Goal: Contribute content: Add original content to the website for others to see

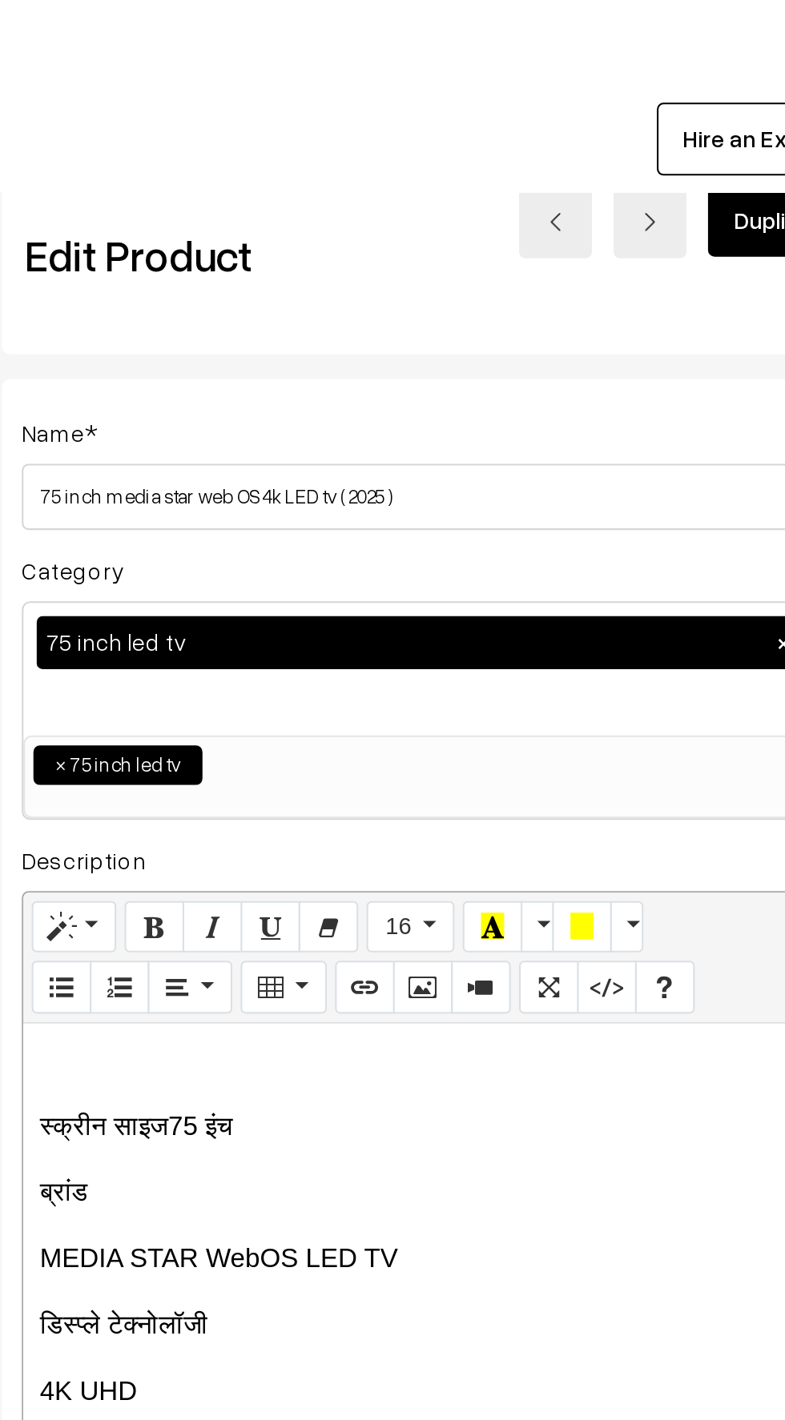
scroll to position [0, 10]
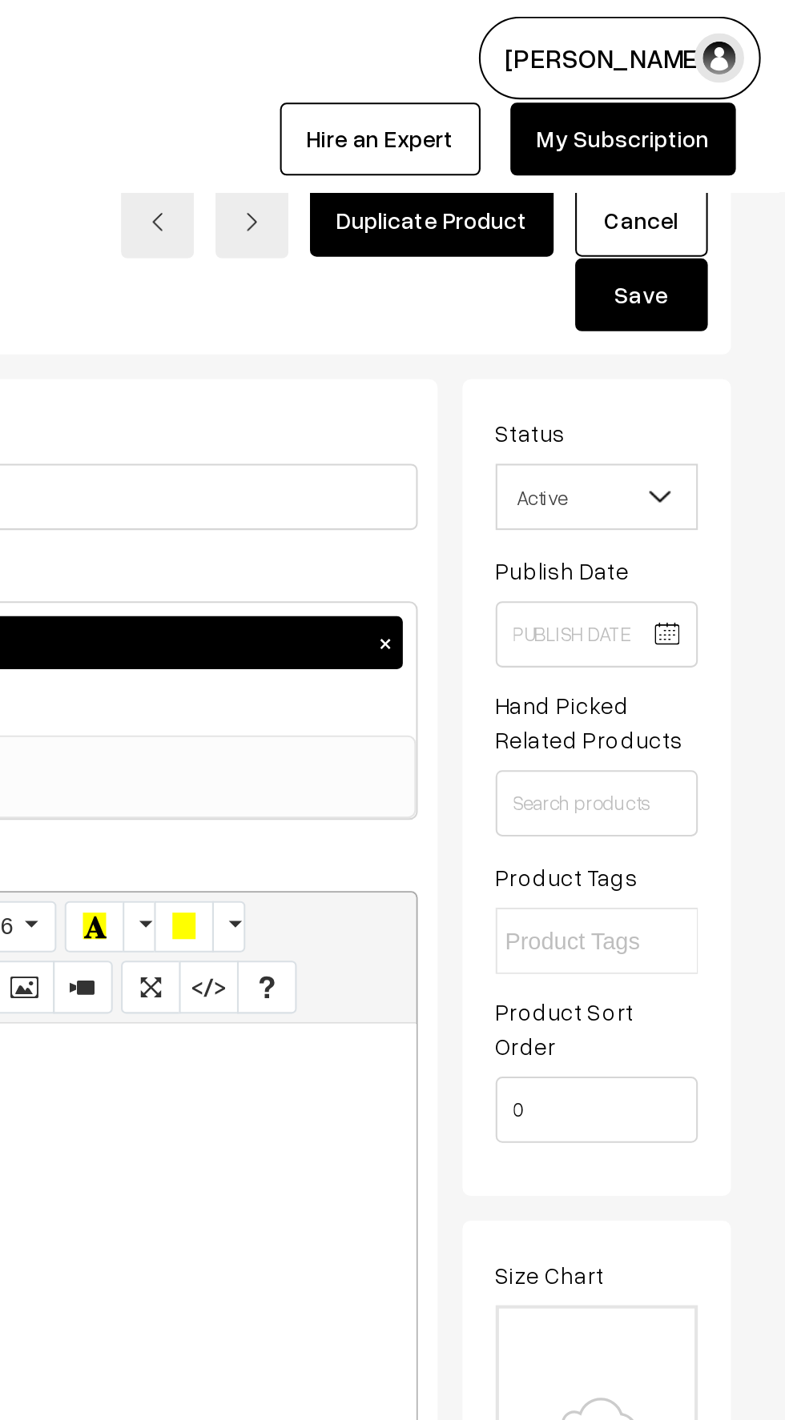
click at [715, 144] on button "Save" at bounding box center [715, 142] width 64 height 35
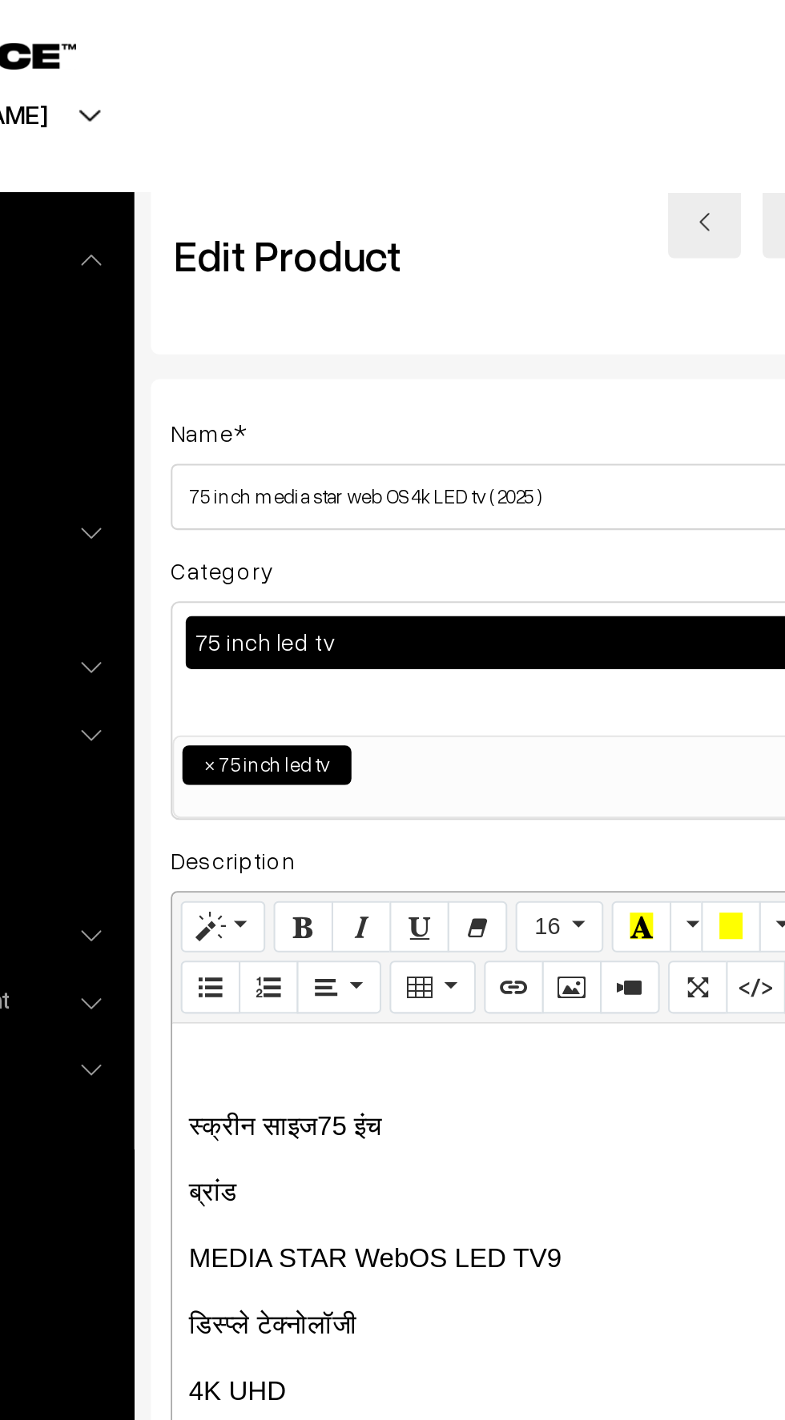
scroll to position [0, 10]
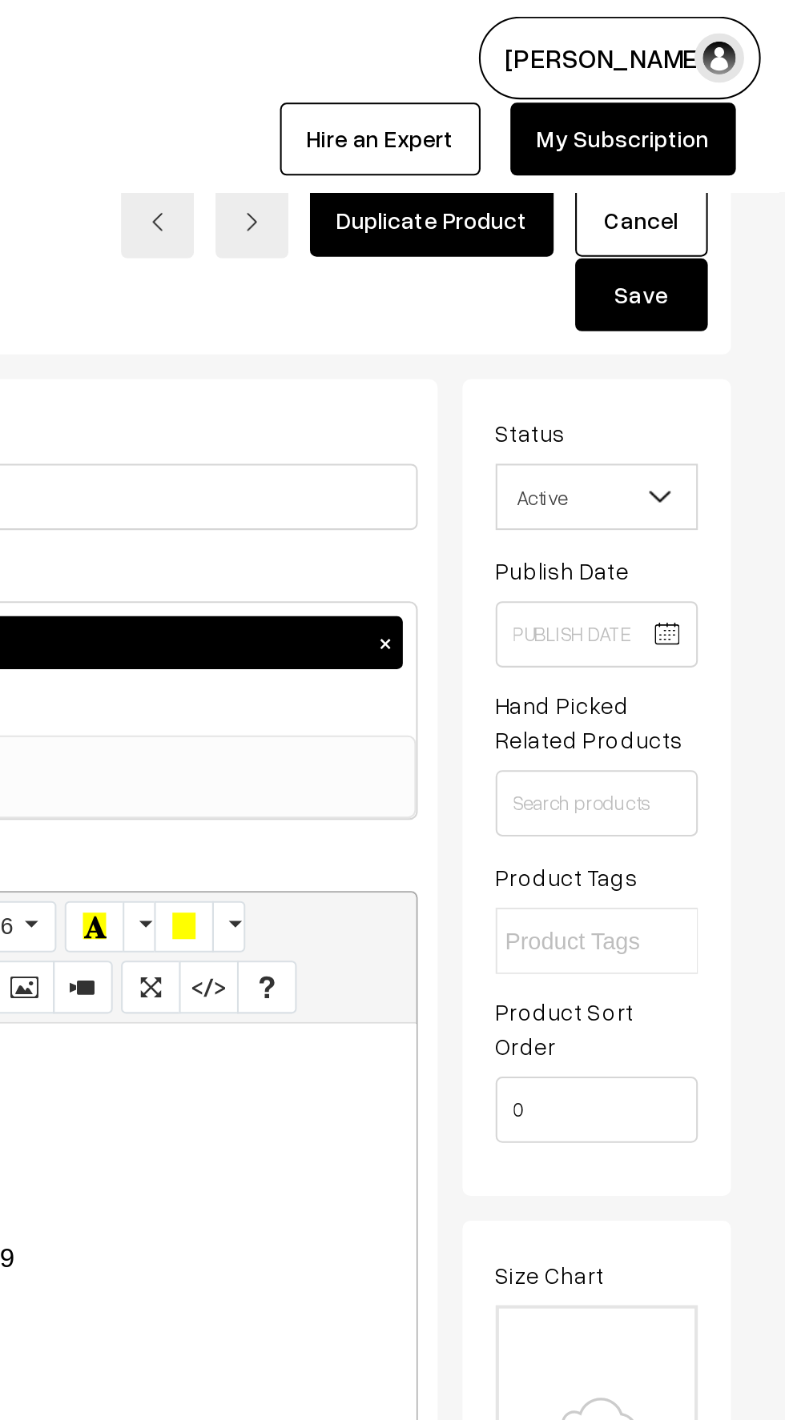
click at [712, 100] on link "Cancel" at bounding box center [715, 106] width 64 height 35
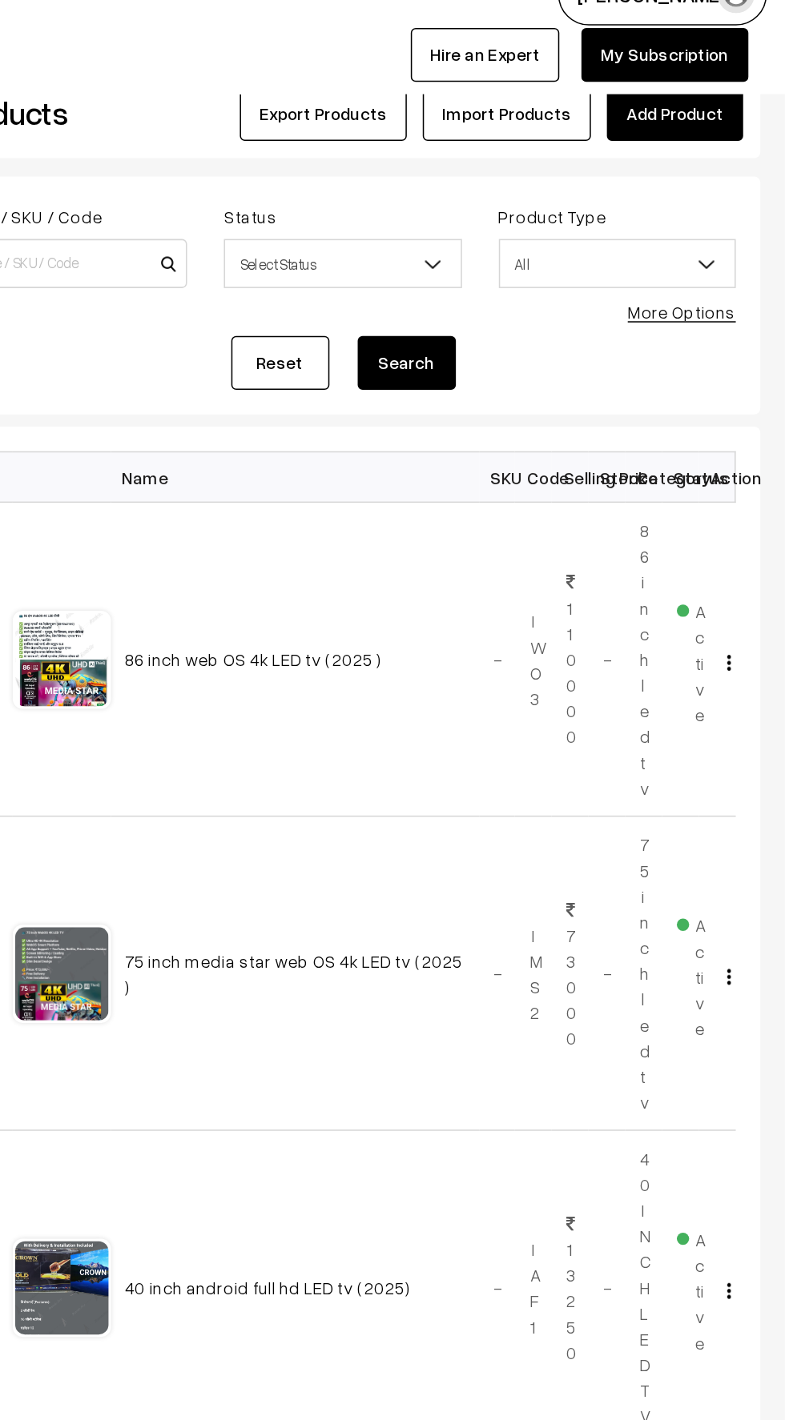
click at [704, 106] on link "Add Product" at bounding box center [712, 105] width 89 height 35
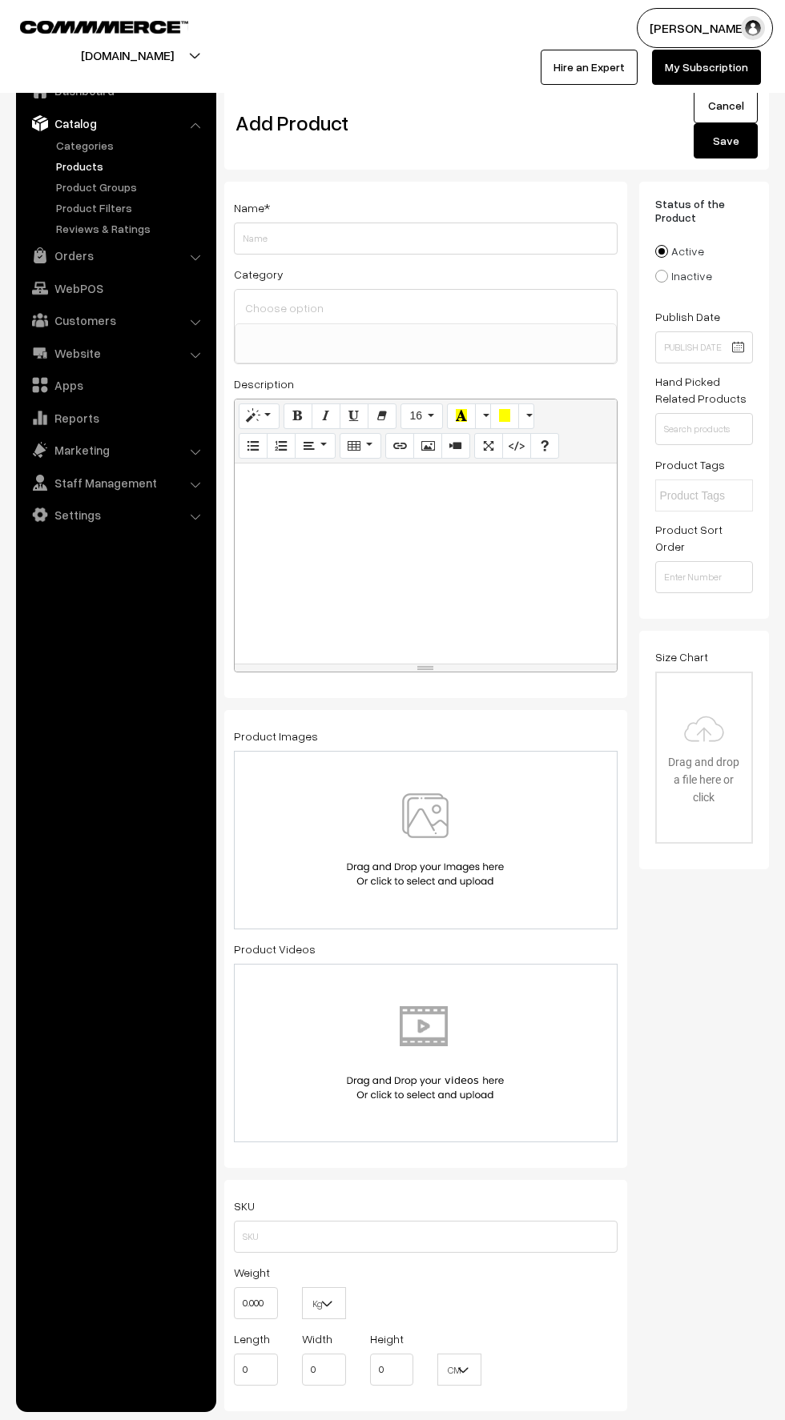
select select
click at [307, 539] on div at bounding box center [426, 564] width 382 height 200
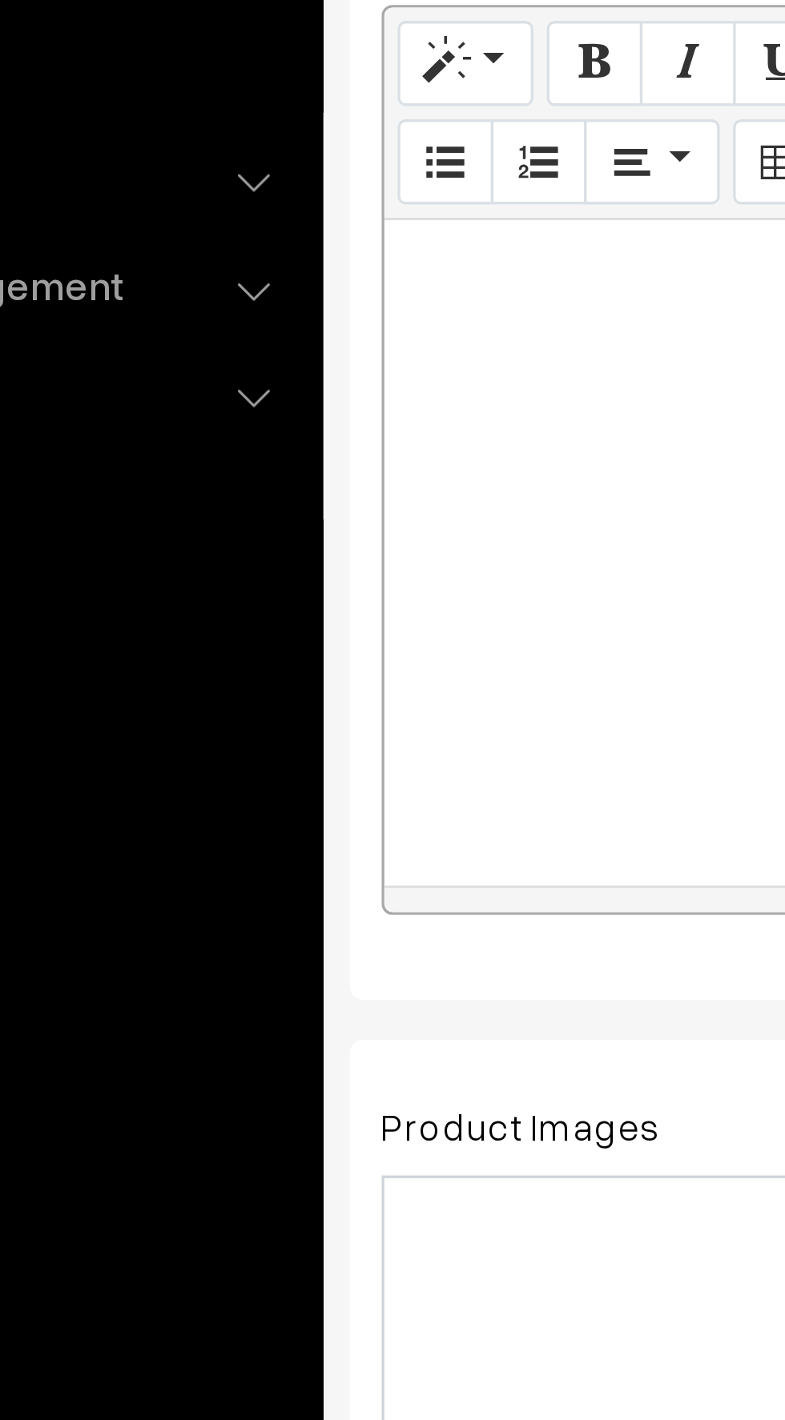
paste div
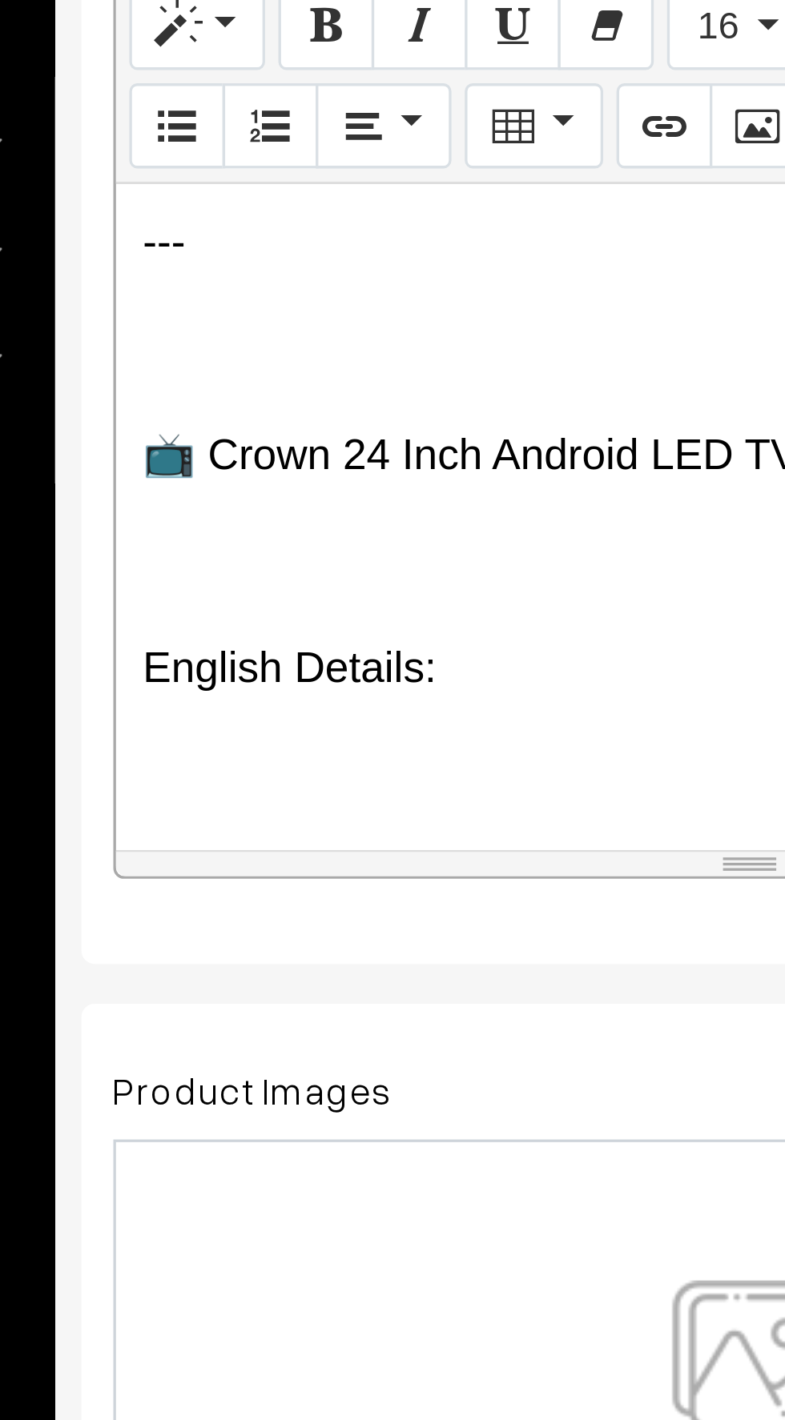
click at [266, 583] on p at bounding box center [426, 577] width 366 height 19
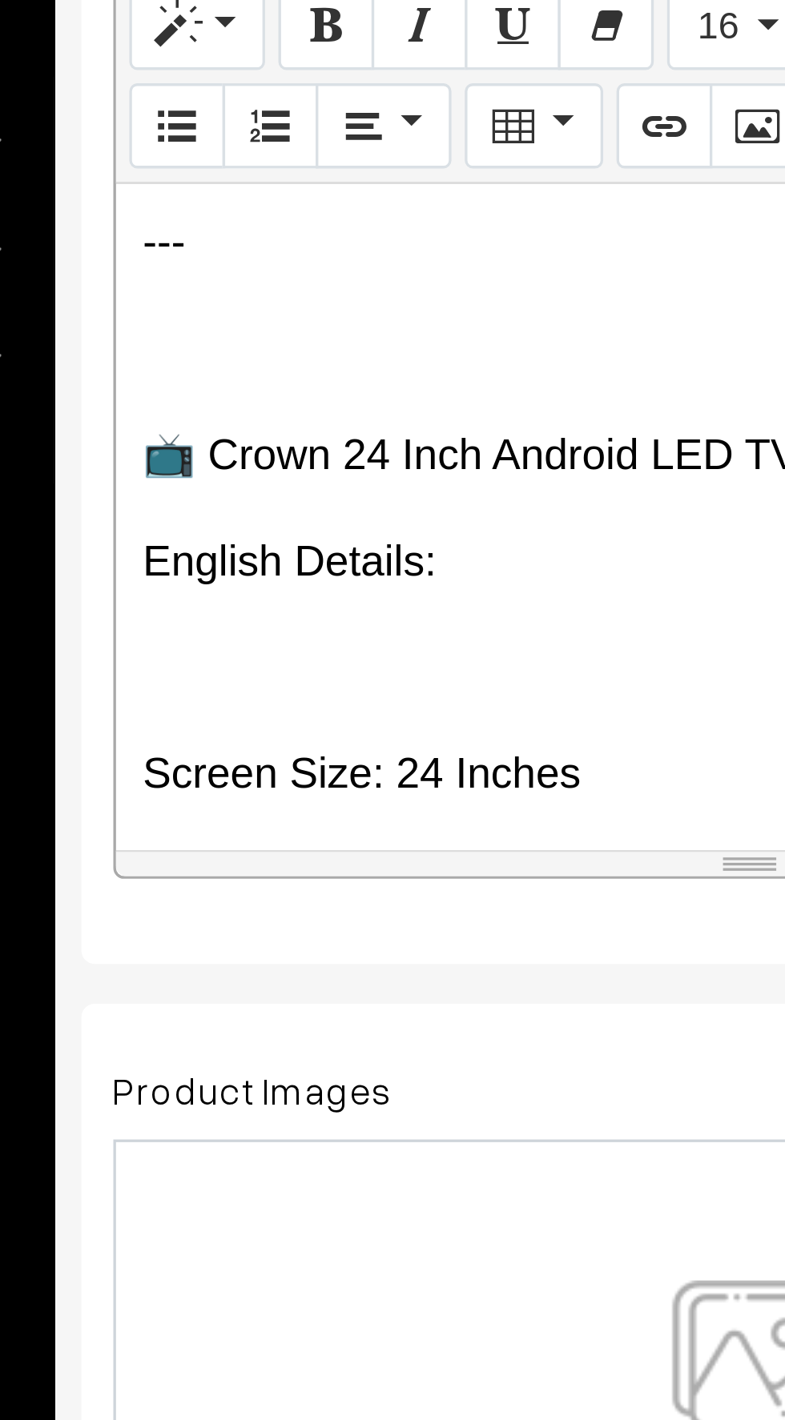
click at [266, 613] on p at bounding box center [426, 609] width 366 height 19
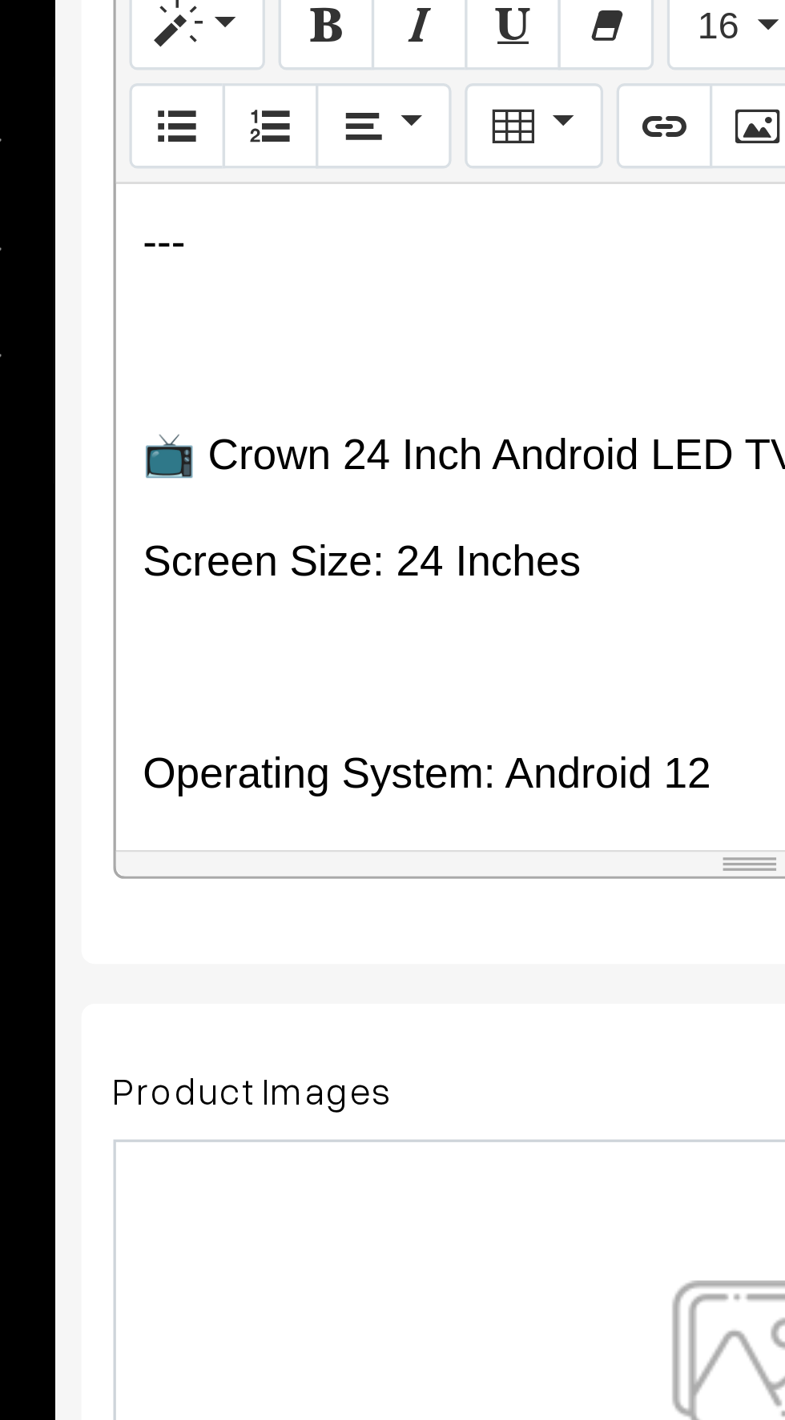
click at [255, 612] on p at bounding box center [426, 609] width 366 height 19
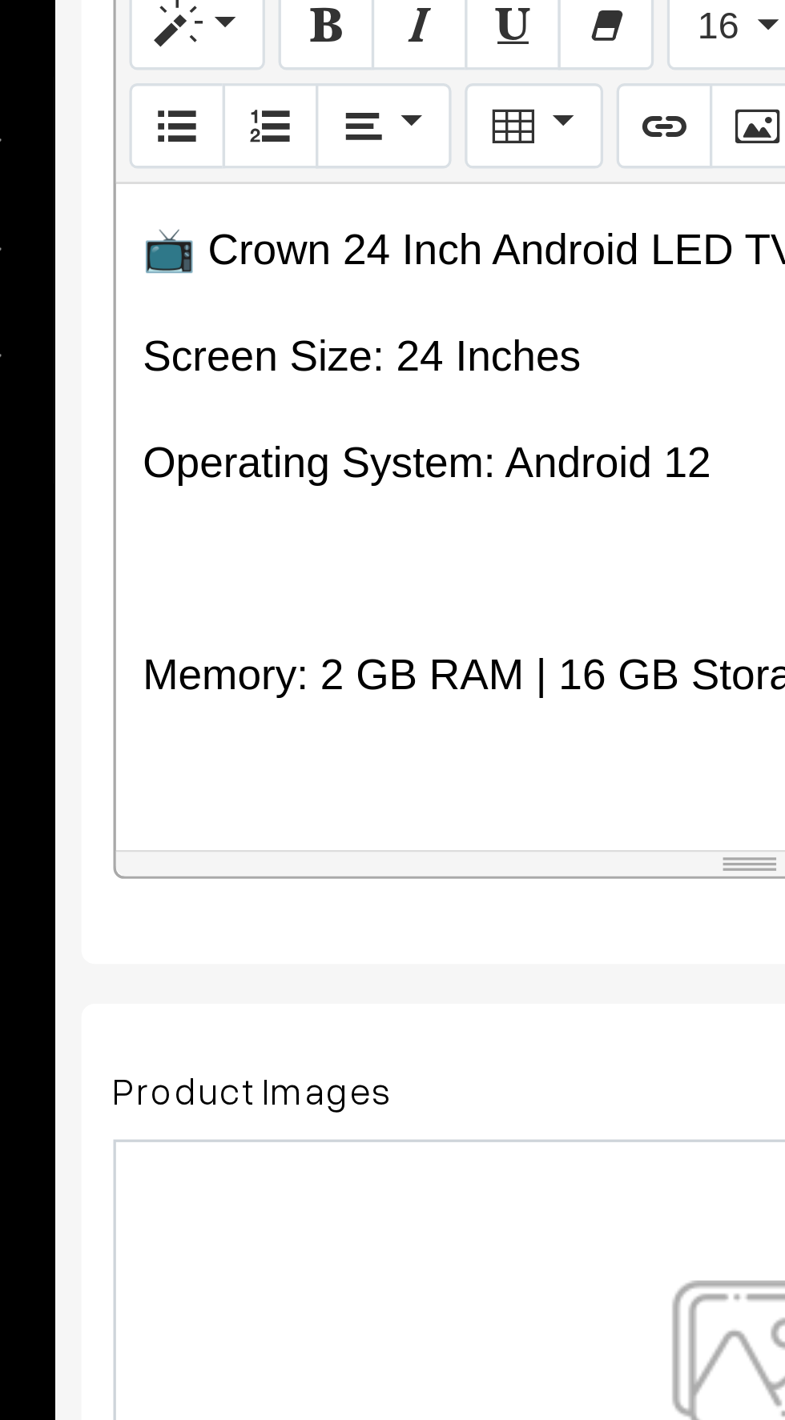
scroll to position [62, 0]
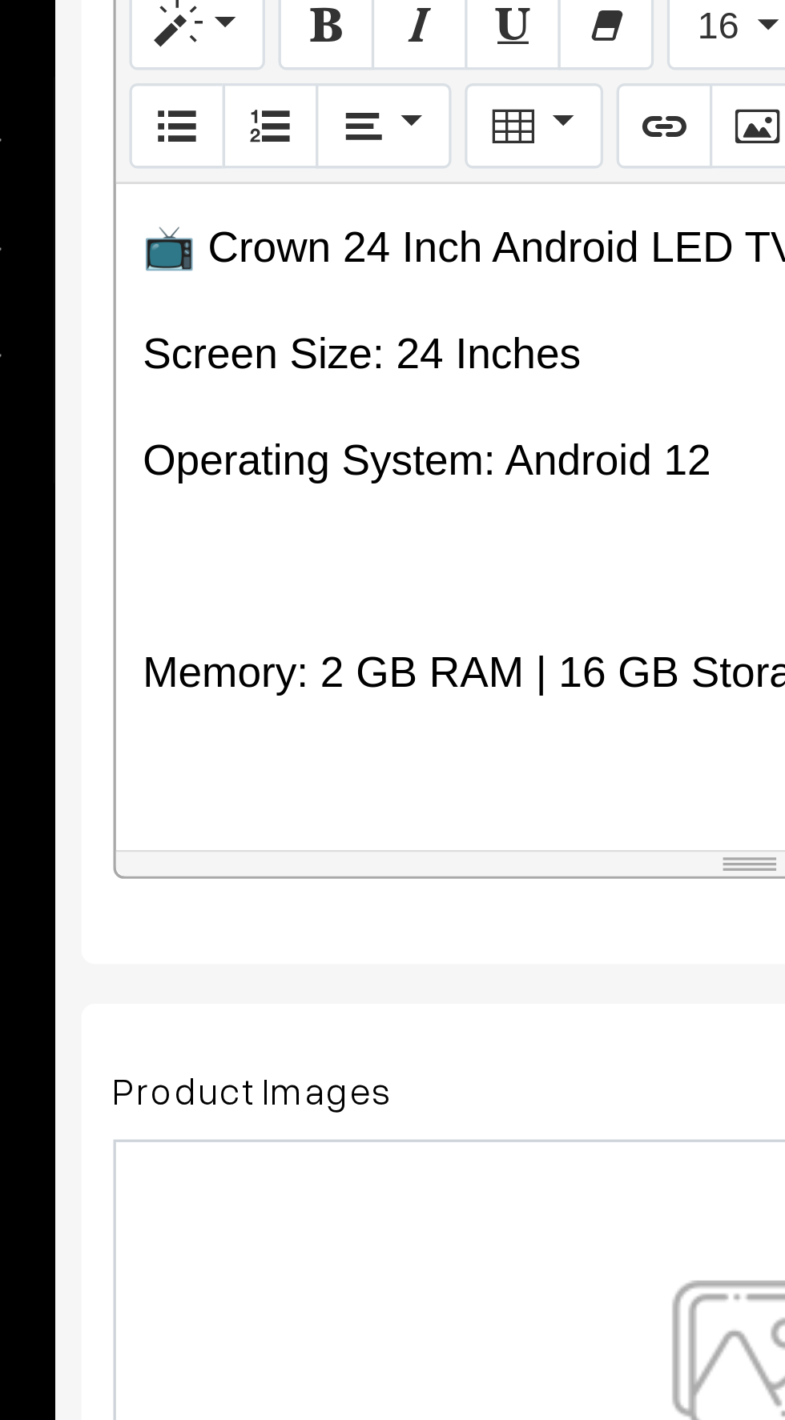
click at [259, 580] on p at bounding box center [426, 578] width 366 height 19
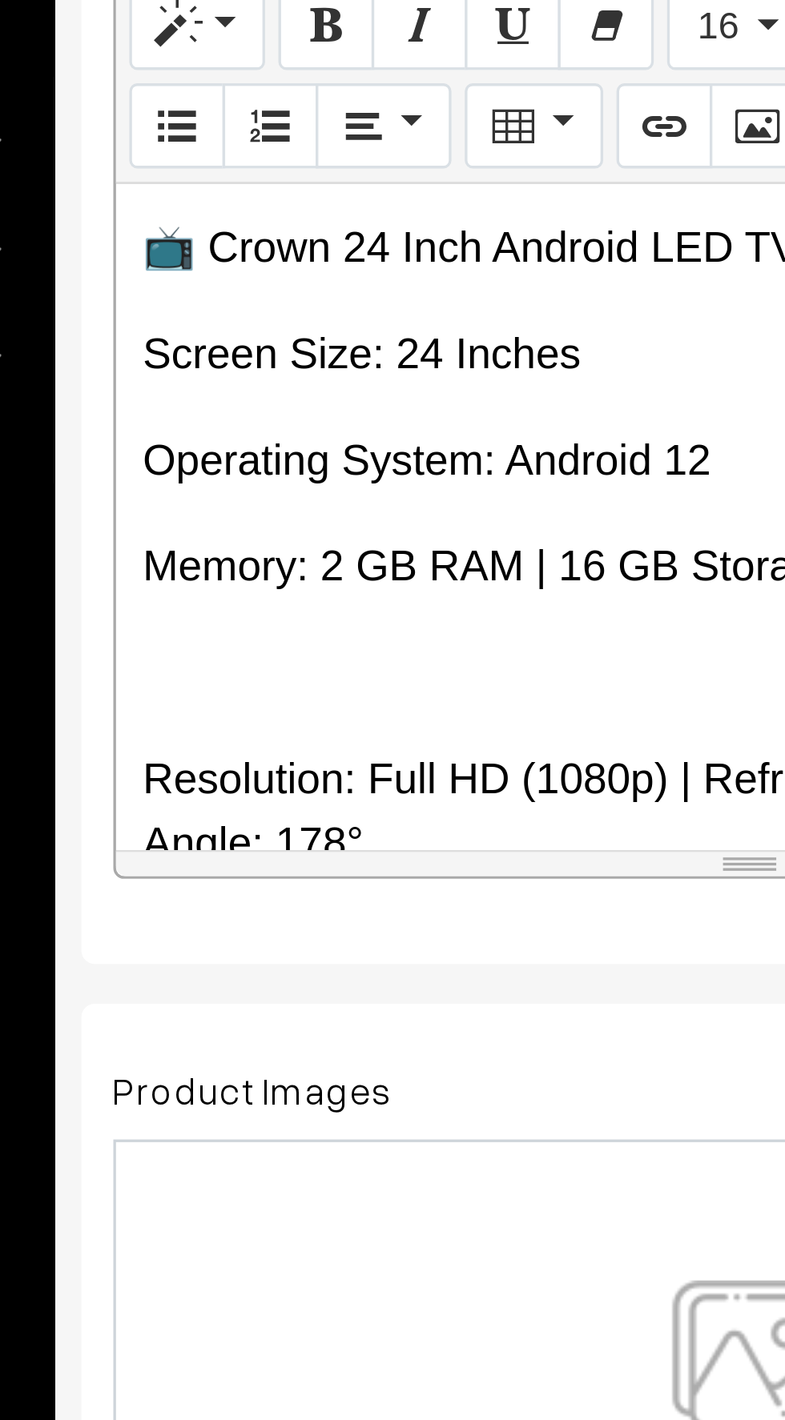
click at [258, 610] on p at bounding box center [426, 610] width 366 height 19
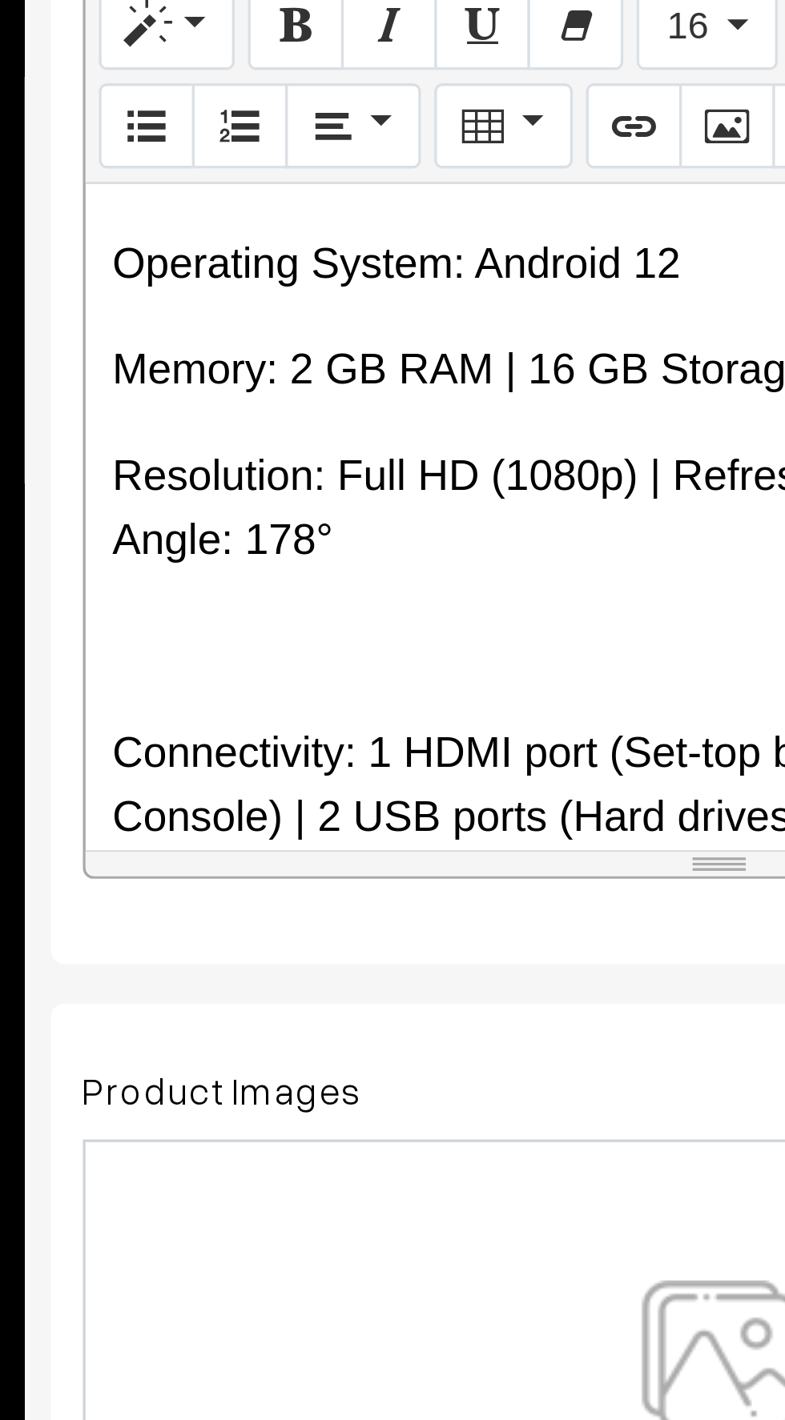
scroll to position [129, 0]
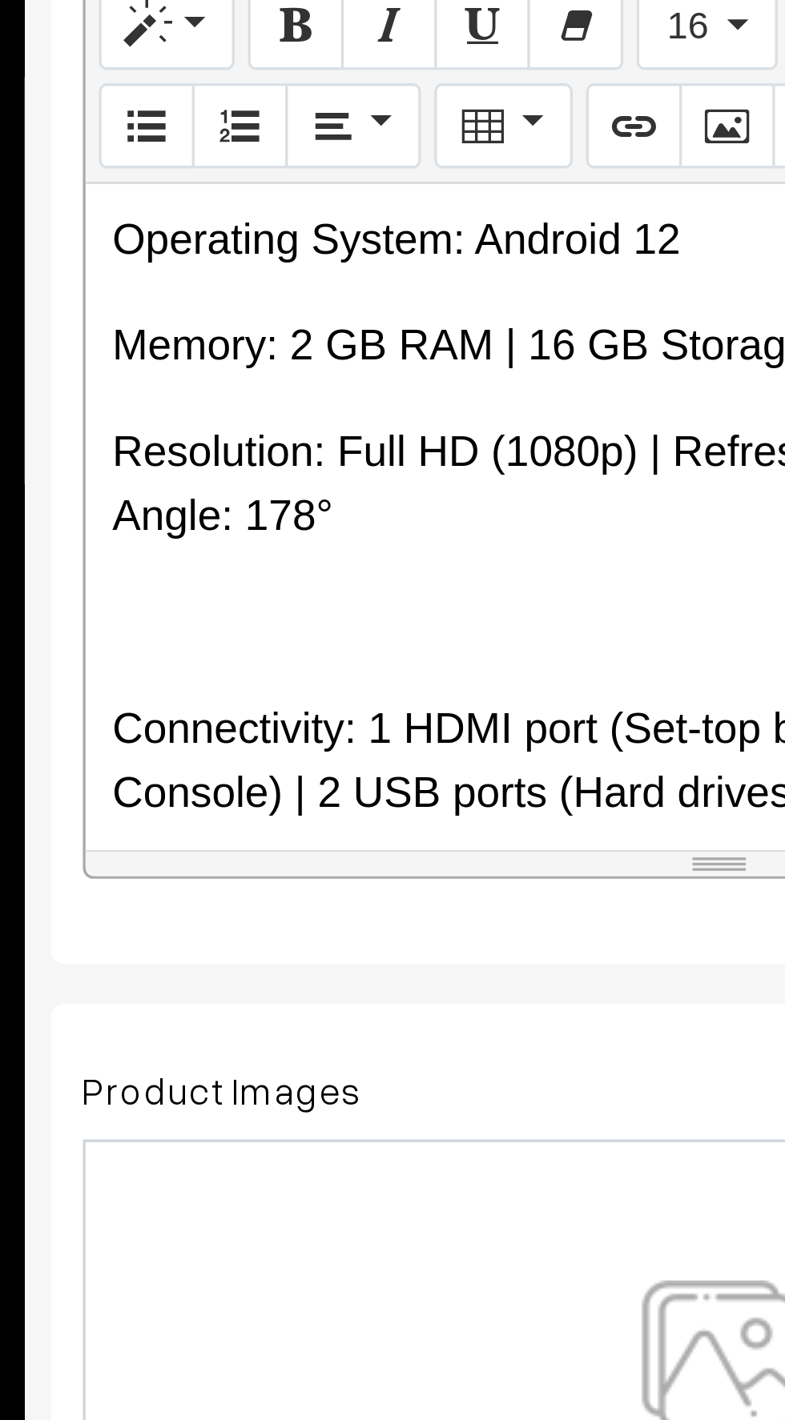
click at [265, 598] on p at bounding box center [426, 595] width 366 height 19
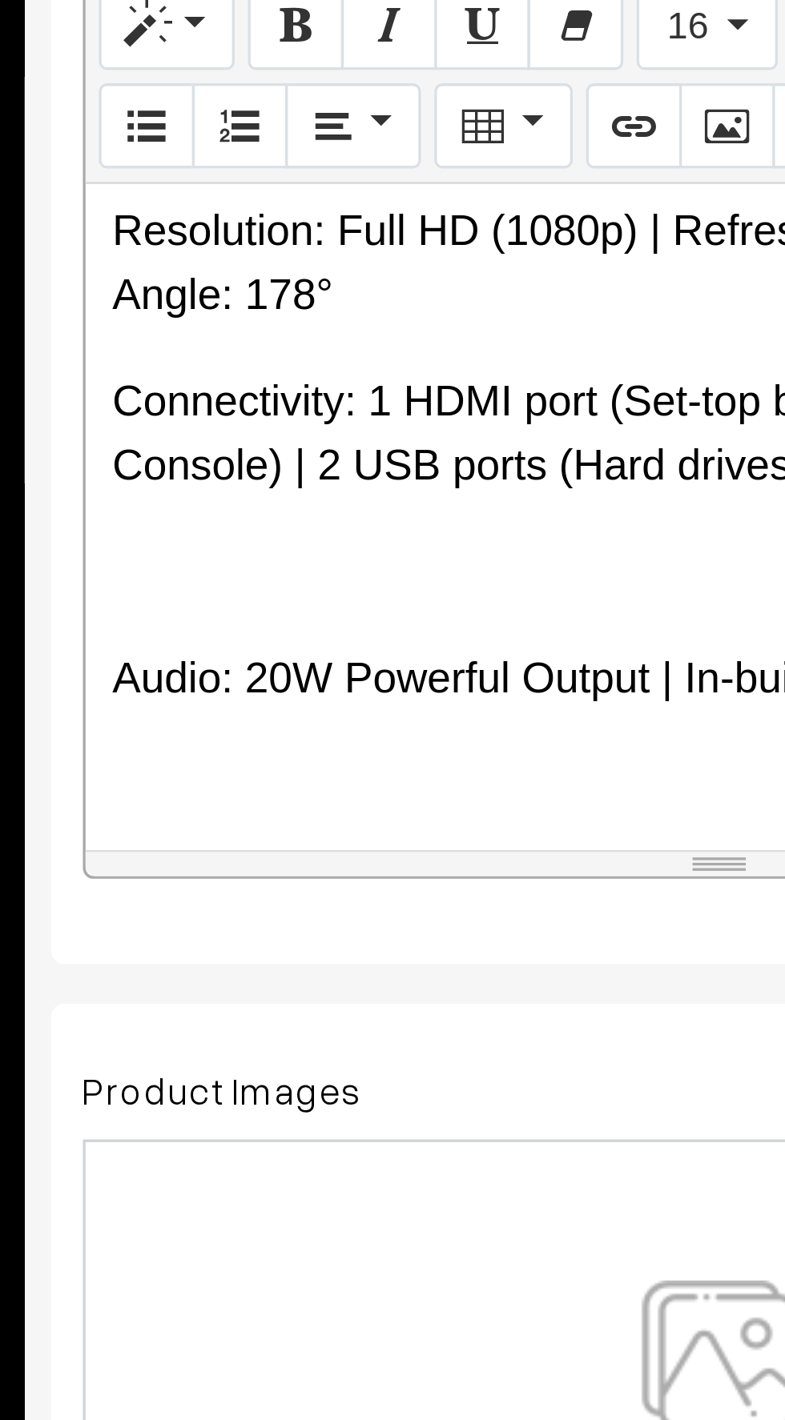
scroll to position [197, 0]
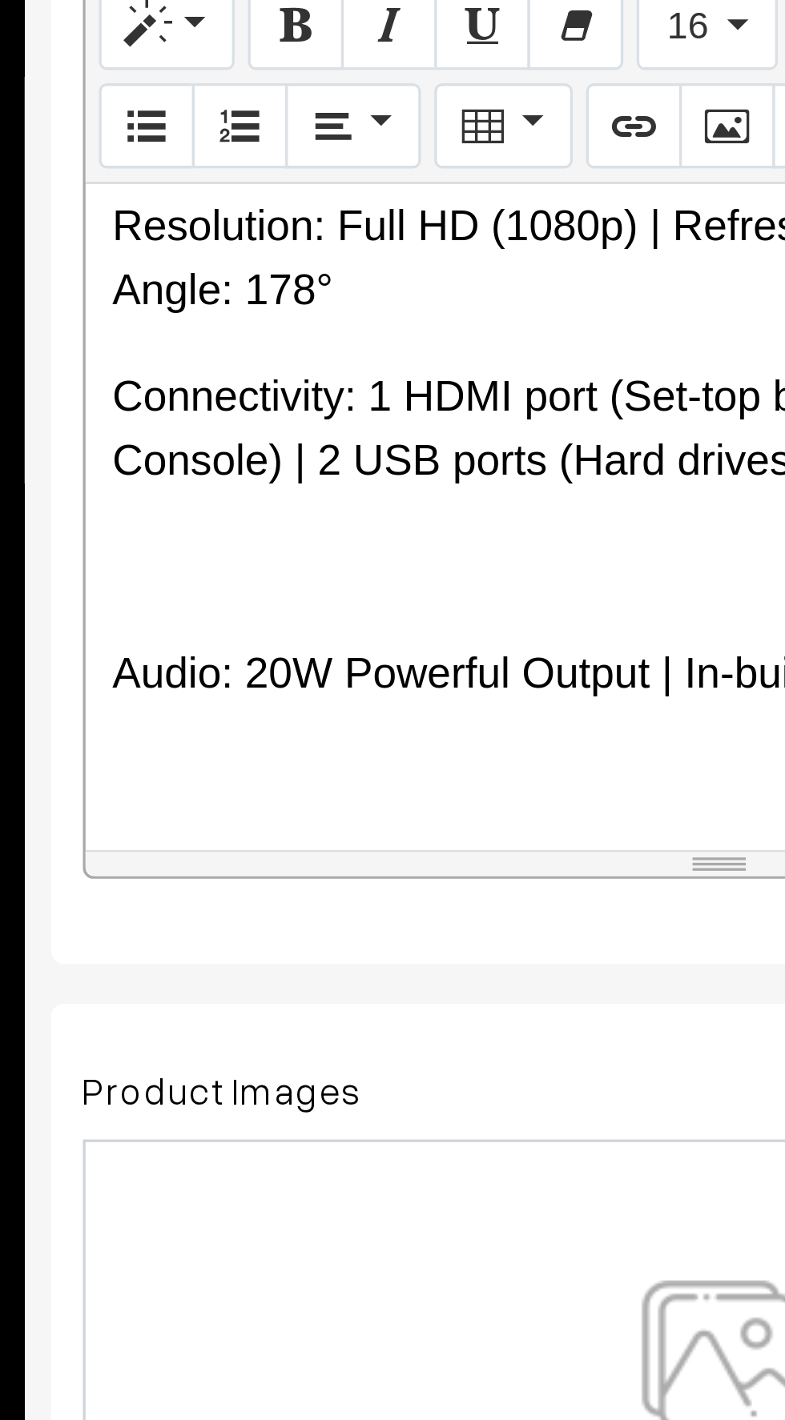
click at [271, 575] on p at bounding box center [426, 578] width 366 height 19
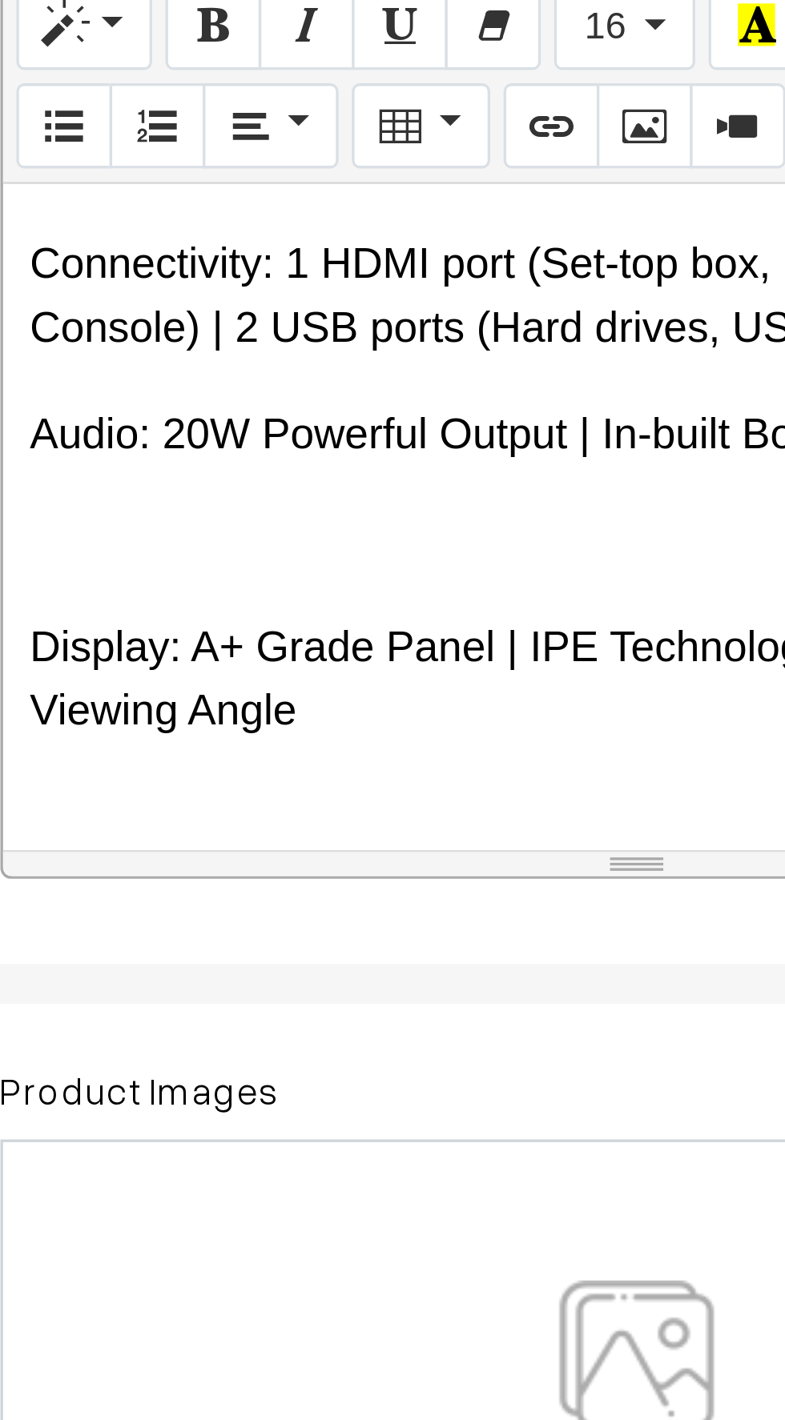
scroll to position [244, 0]
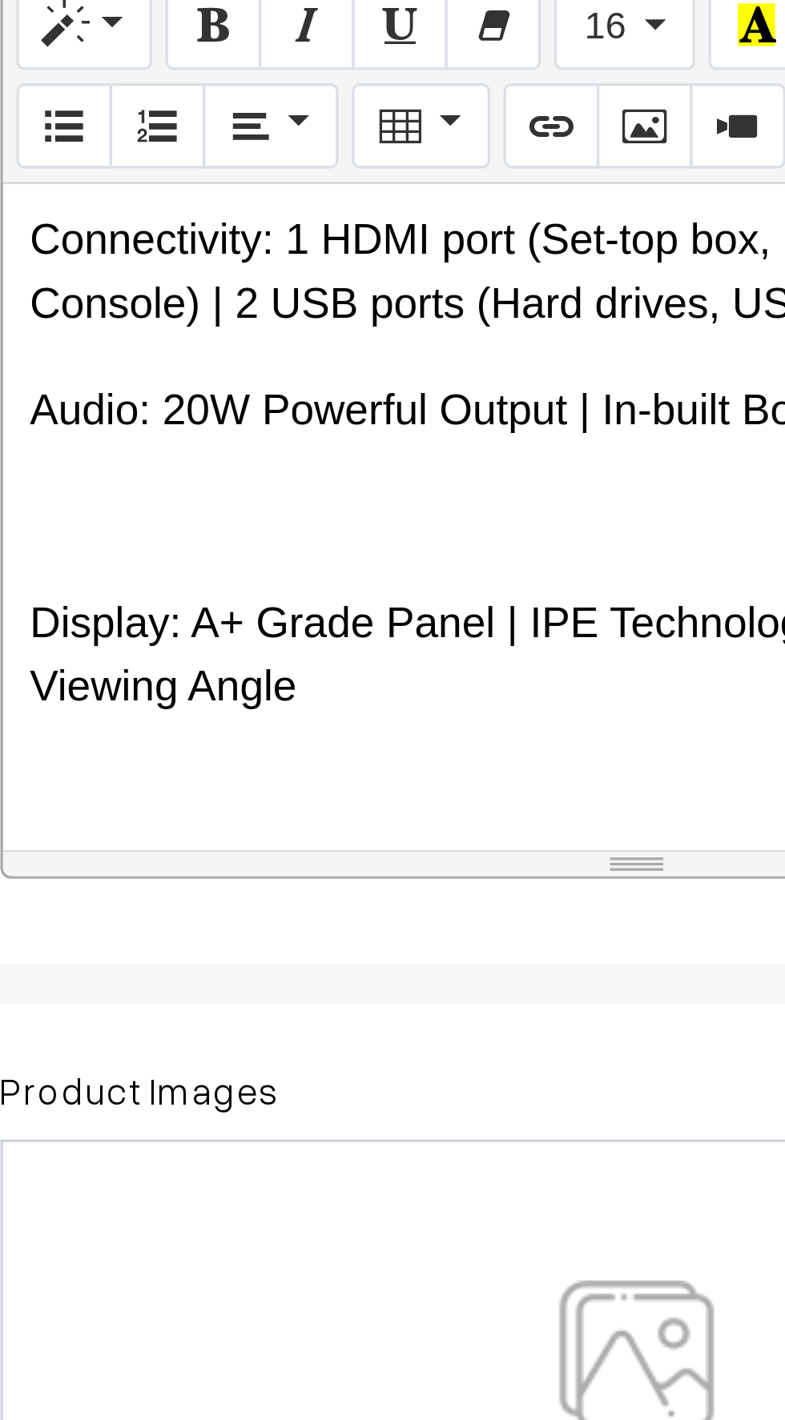
click at [283, 564] on p at bounding box center [426, 563] width 366 height 19
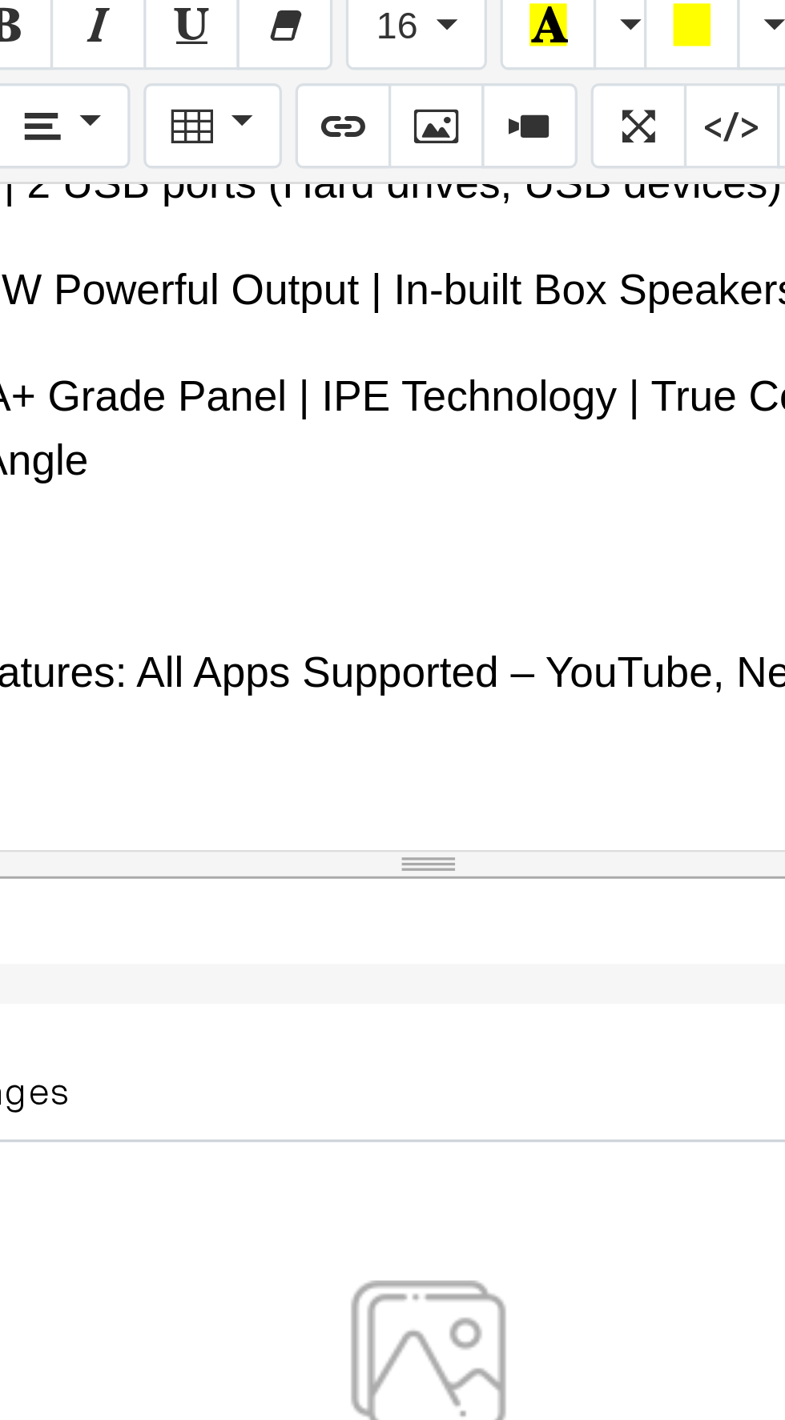
scroll to position [281, 0]
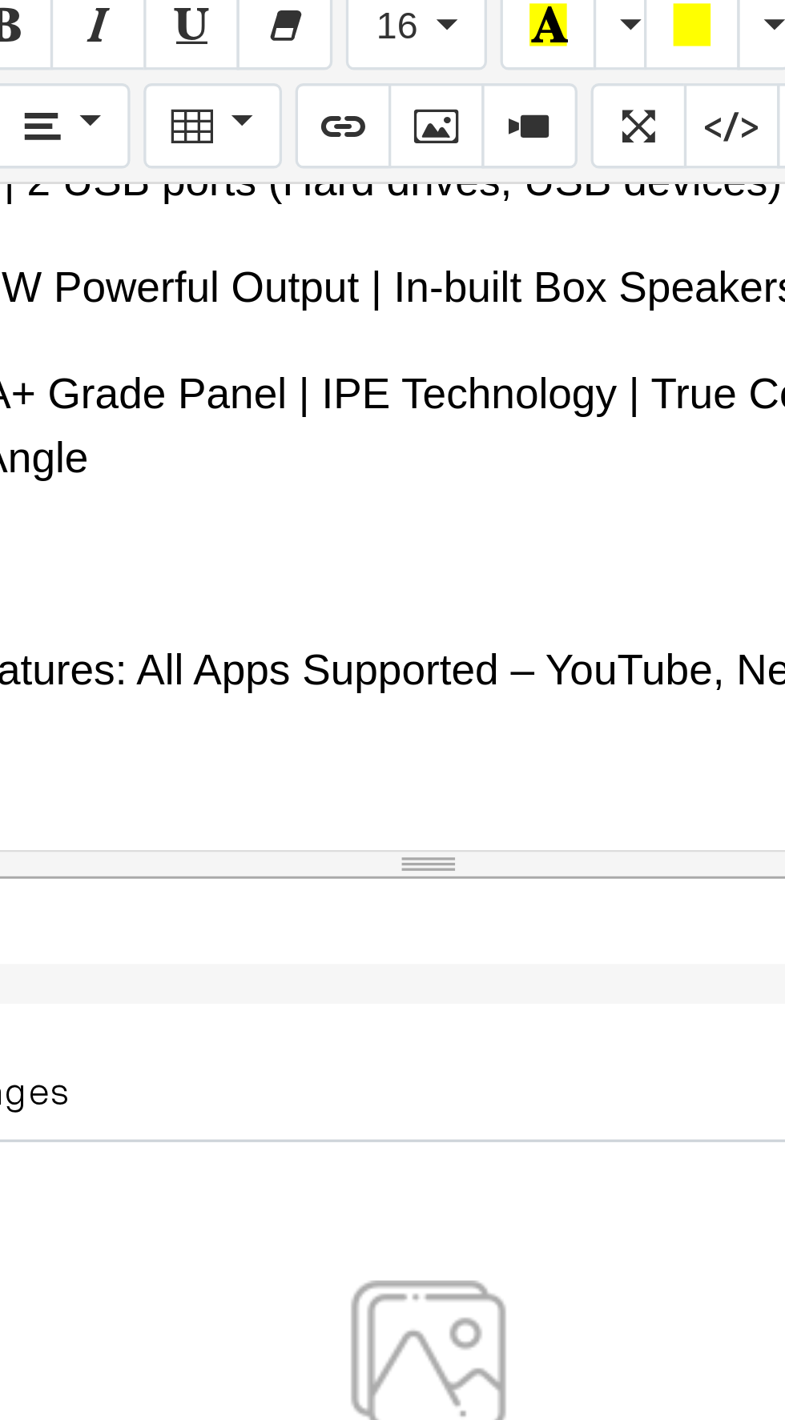
click at [340, 564] on div "--- 📺 Crown 24 Inch Android LED TV Screen Size: 24 Inches Operating System: And…" at bounding box center [426, 564] width 382 height 200
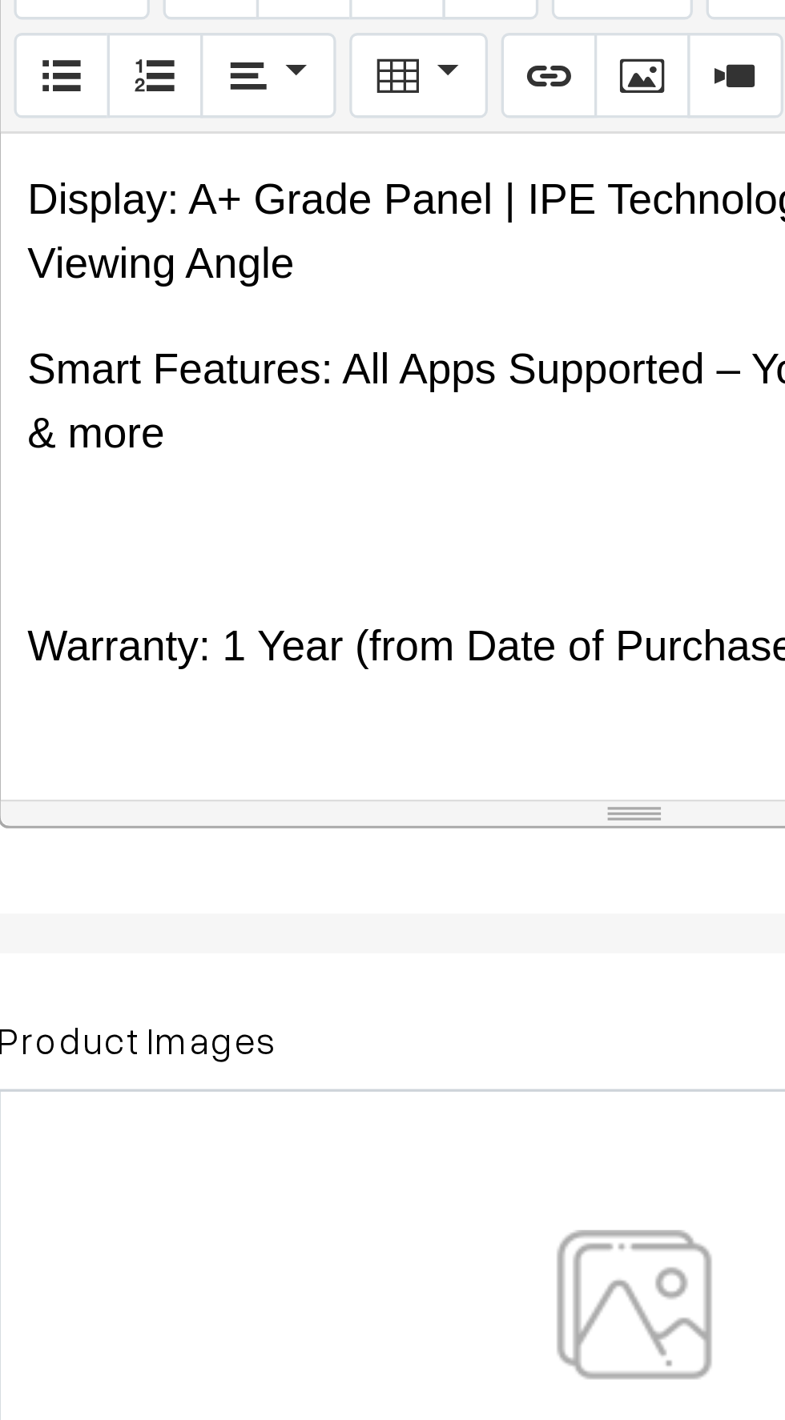
scroll to position [323, 0]
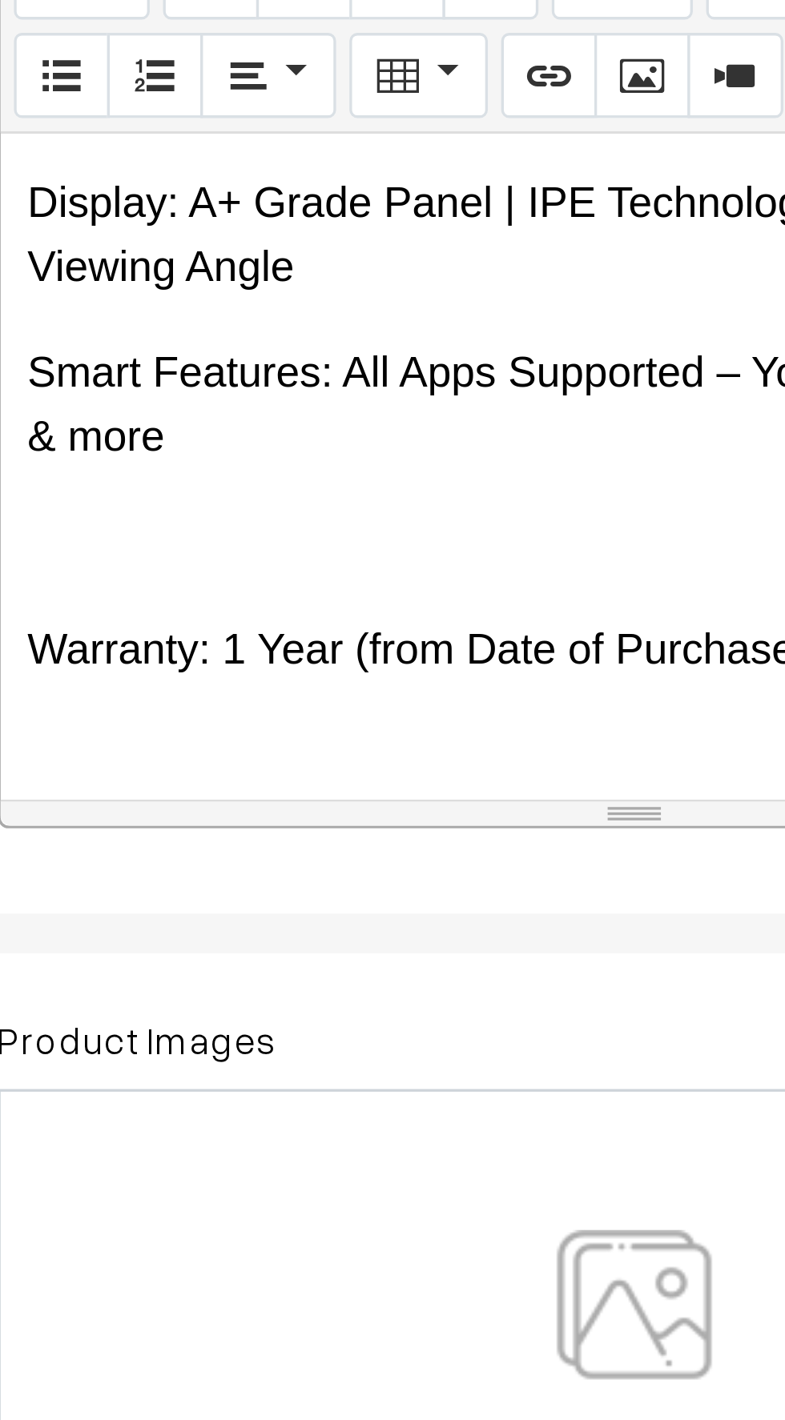
click at [284, 587] on p at bounding box center [426, 586] width 366 height 19
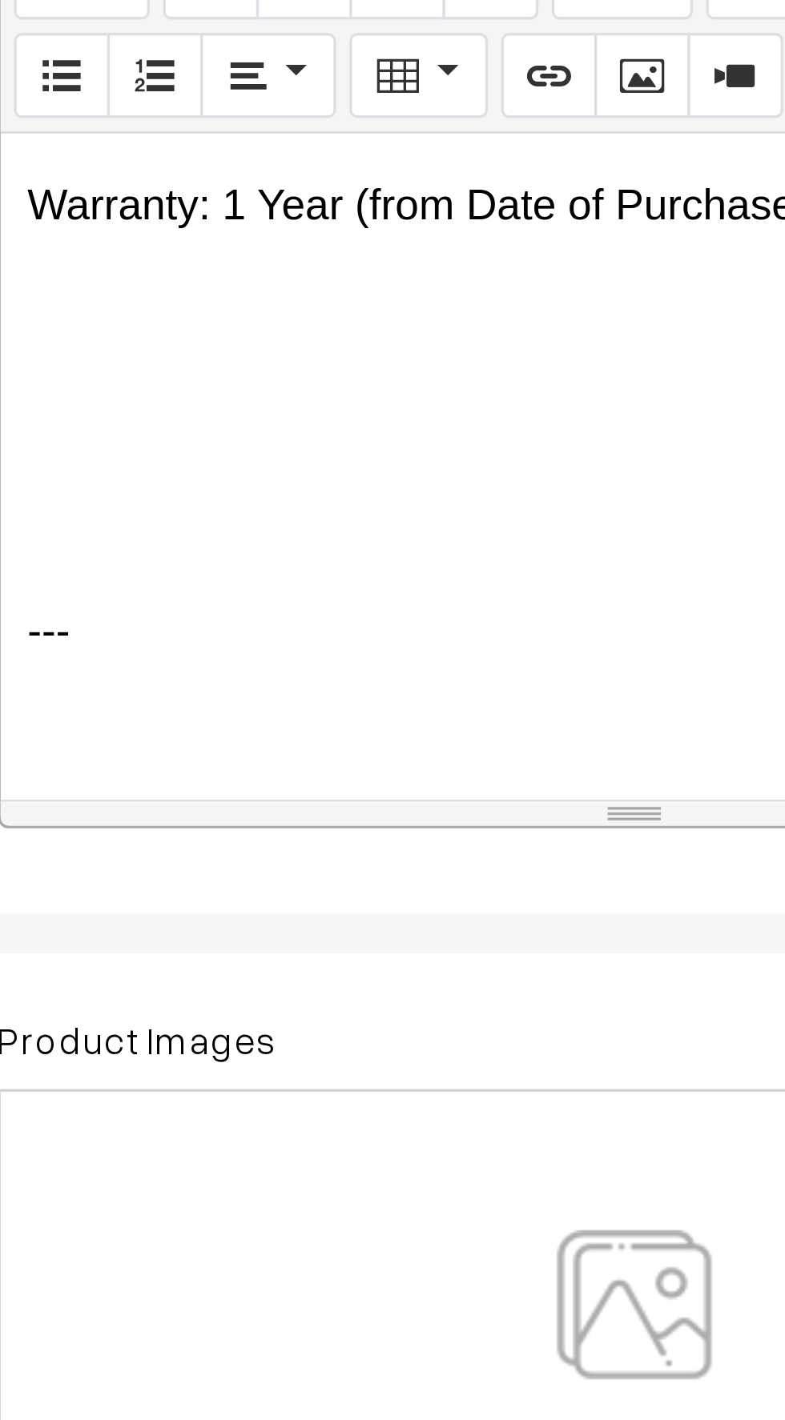
scroll to position [465, 0]
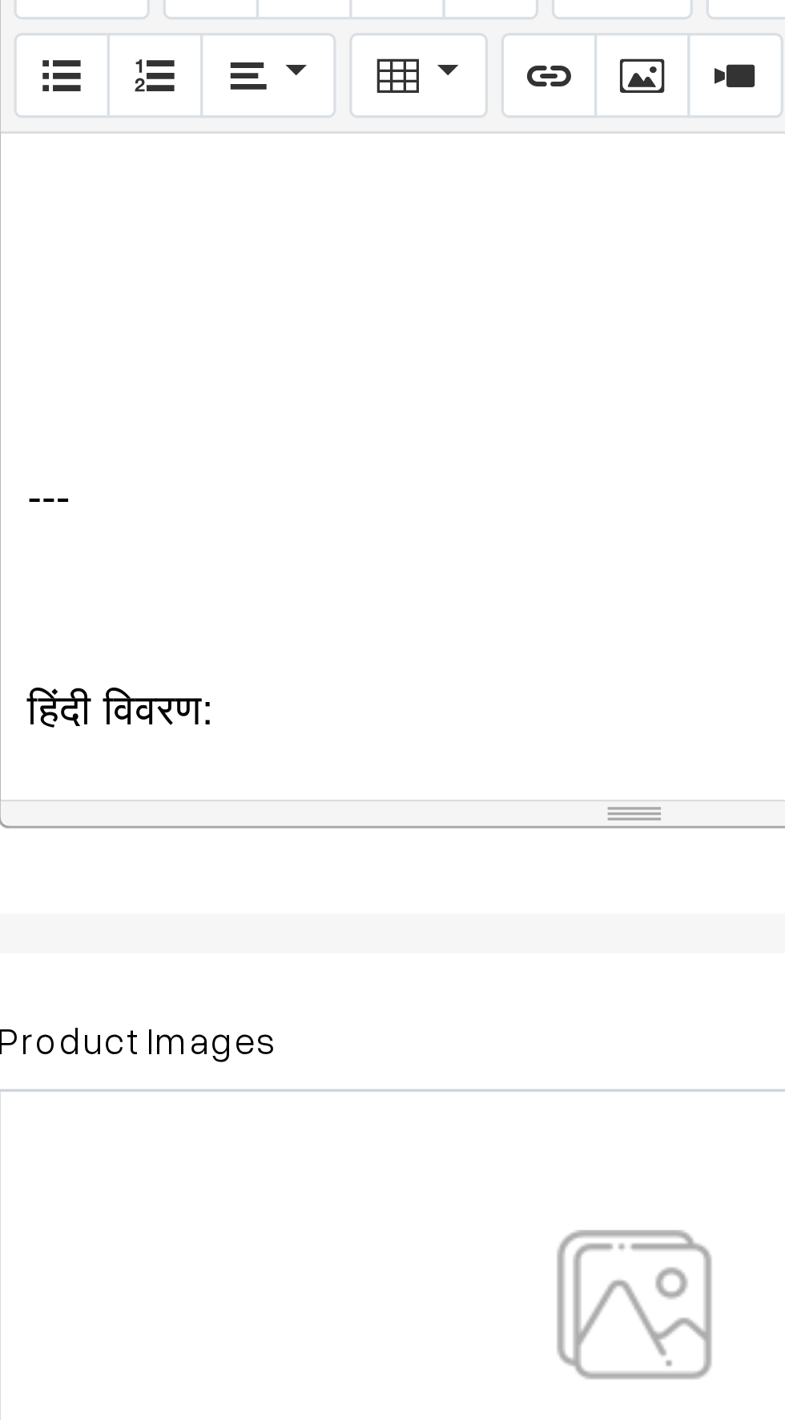
click at [278, 580] on p "---" at bounding box center [426, 573] width 366 height 19
click at [271, 616] on div "--- 📺 Crown 24 Inch Android LED TV Screen Size: 24 Inches Operating System: And…" at bounding box center [426, 564] width 382 height 200
click at [266, 602] on p at bounding box center [426, 605] width 366 height 19
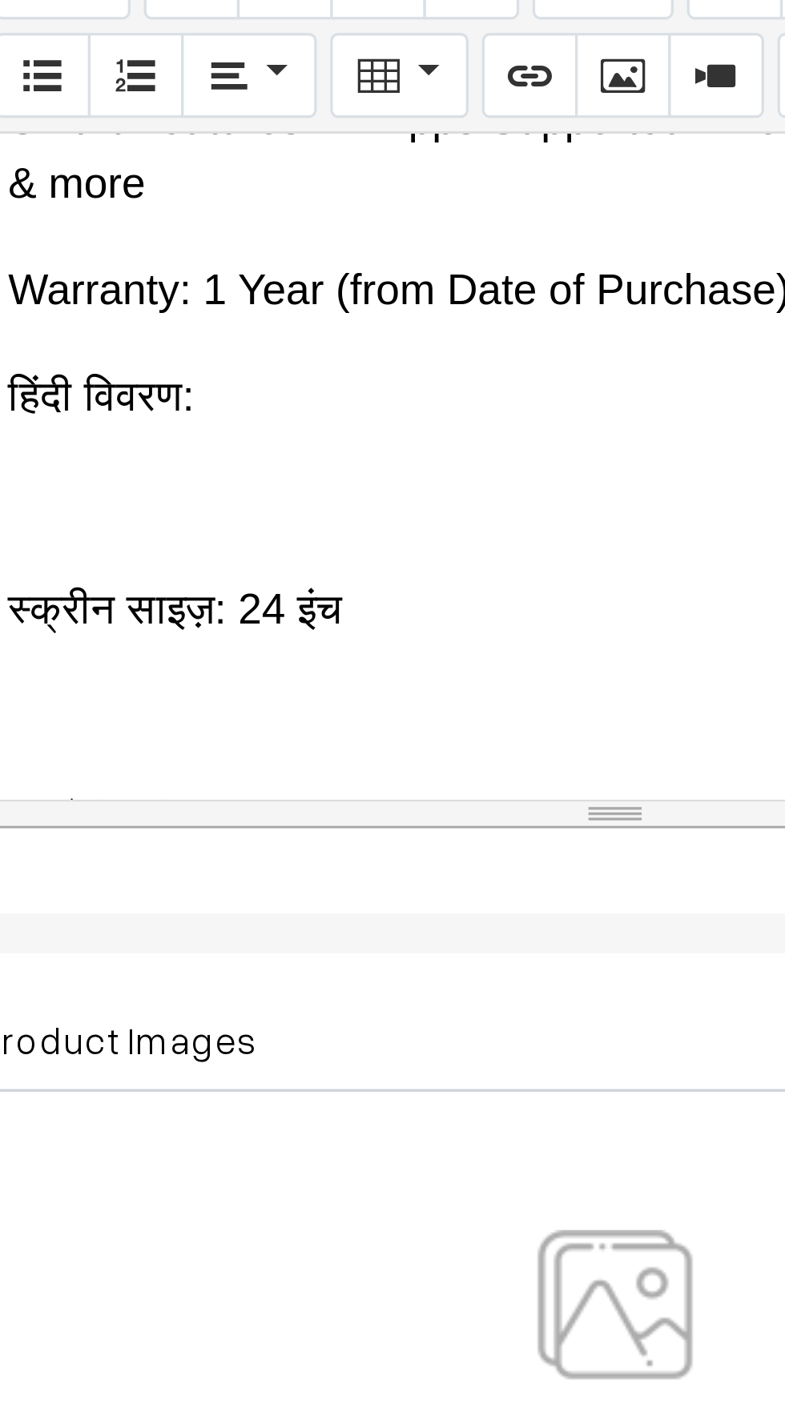
scroll to position [398, 0]
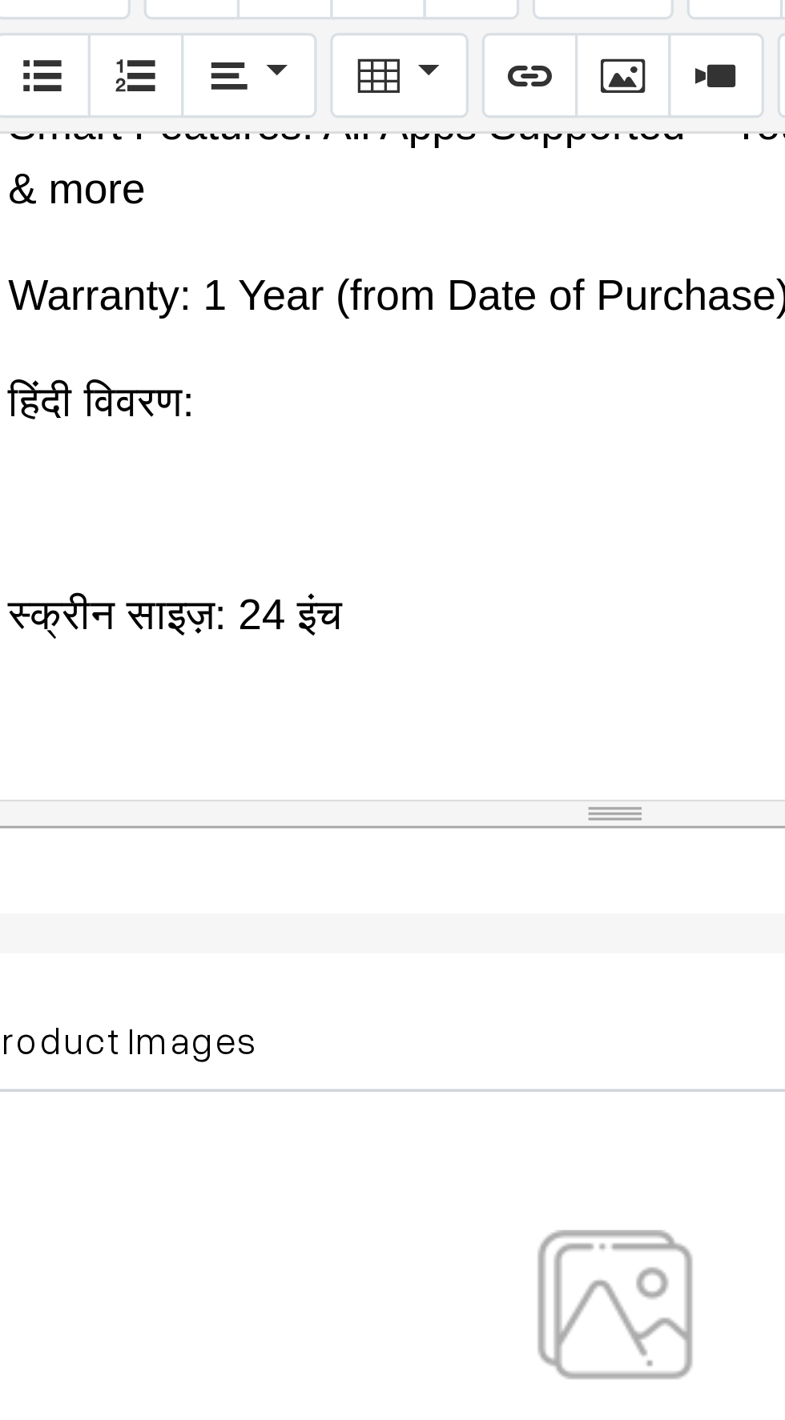
click at [261, 581] on p at bounding box center [426, 576] width 366 height 19
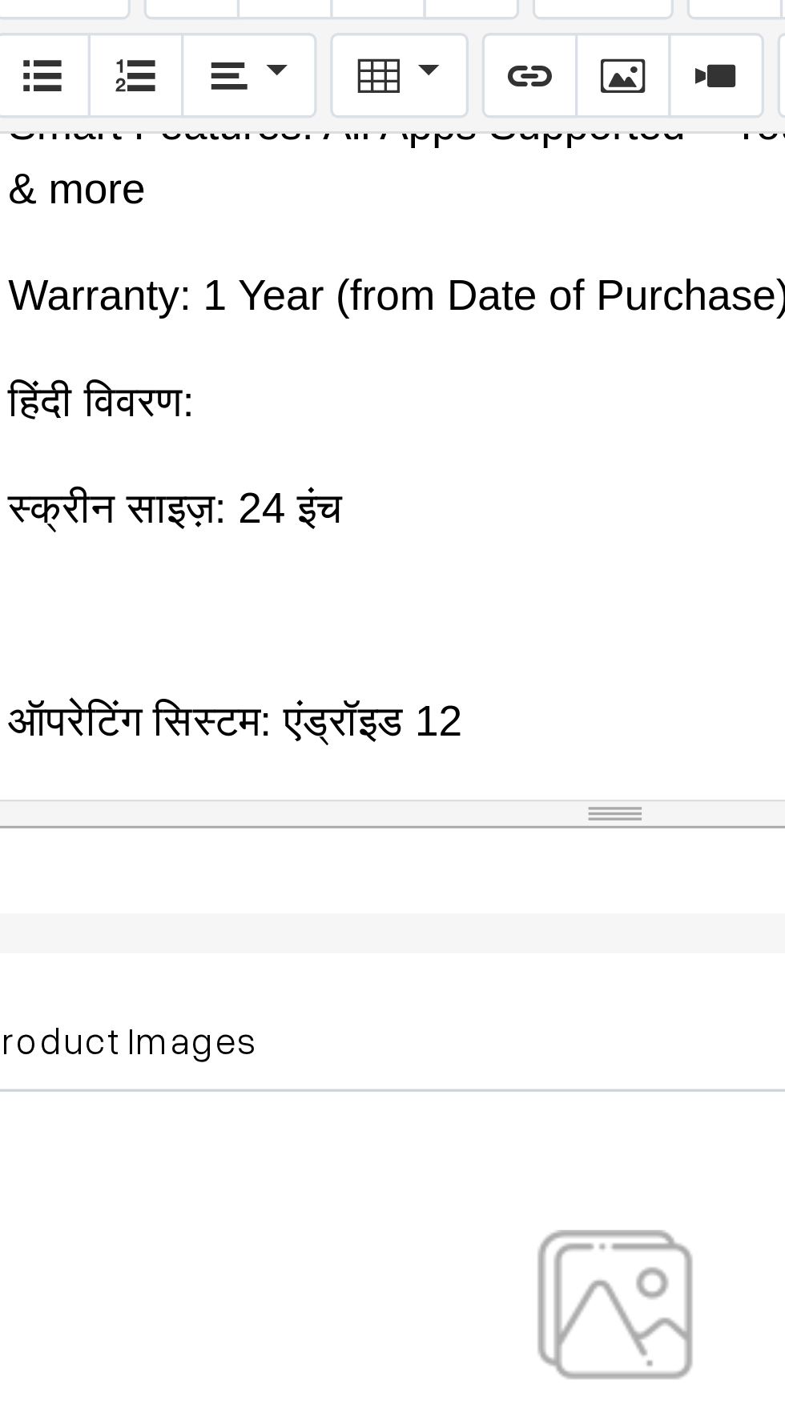
click at [261, 612] on p at bounding box center [426, 608] width 366 height 19
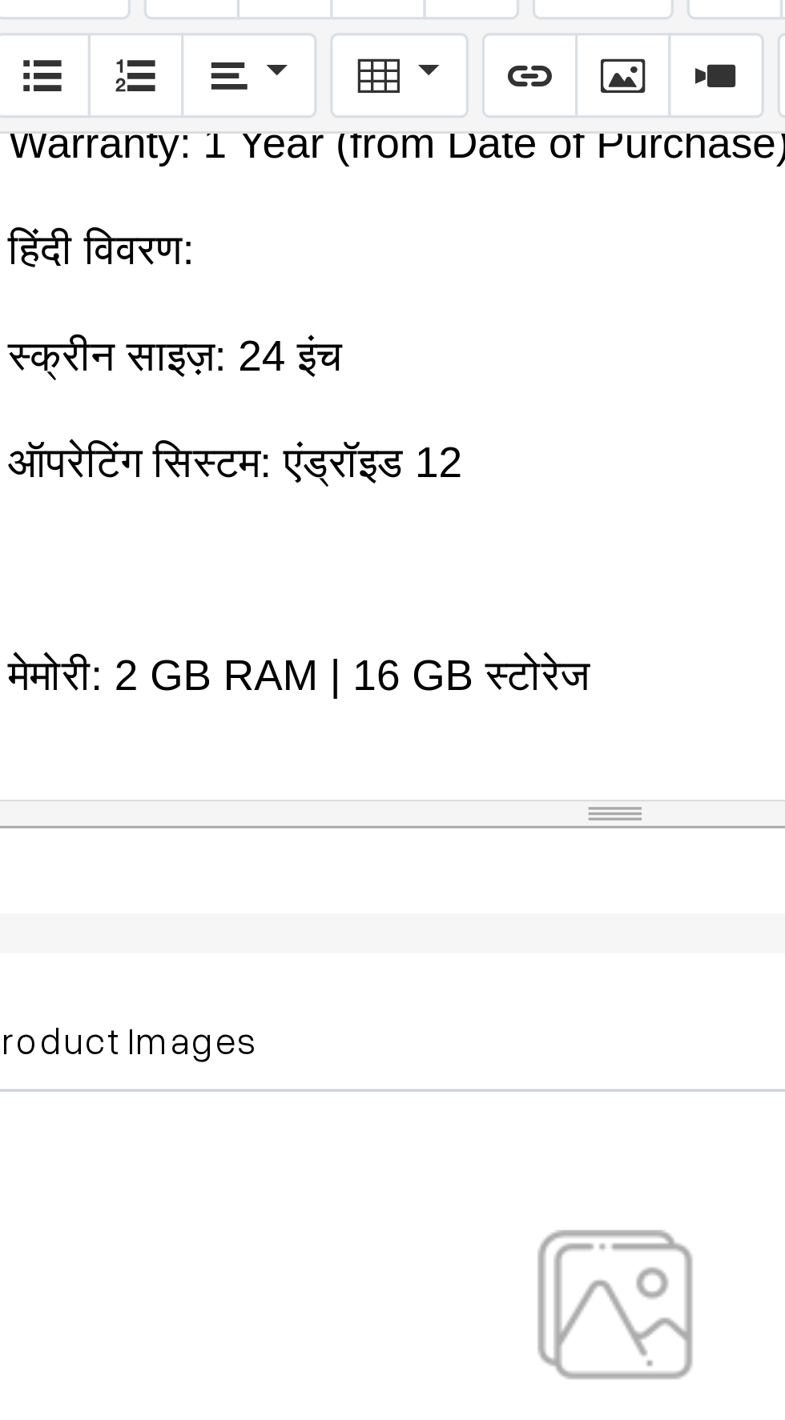
scroll to position [442, 0]
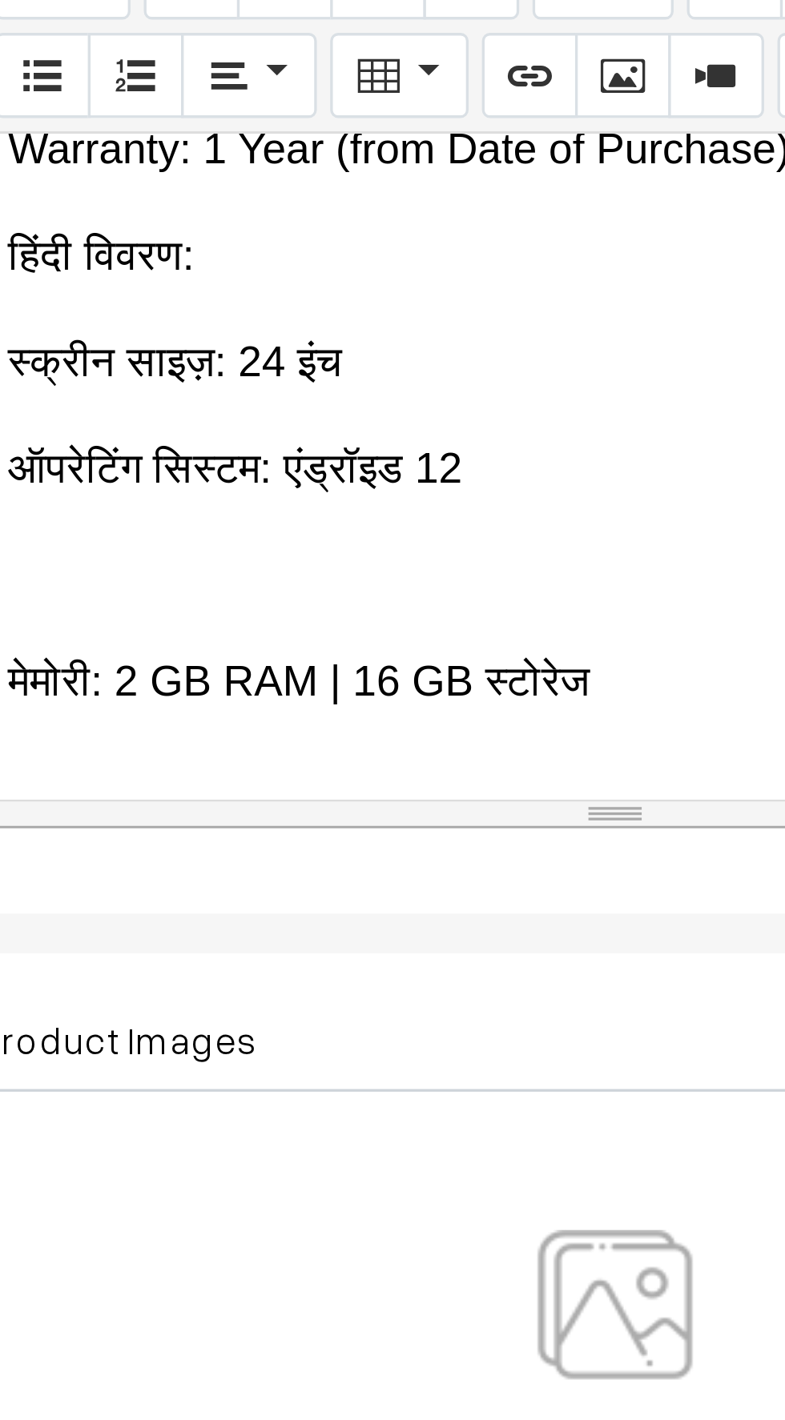
click at [273, 591] on p at bounding box center [426, 596] width 366 height 19
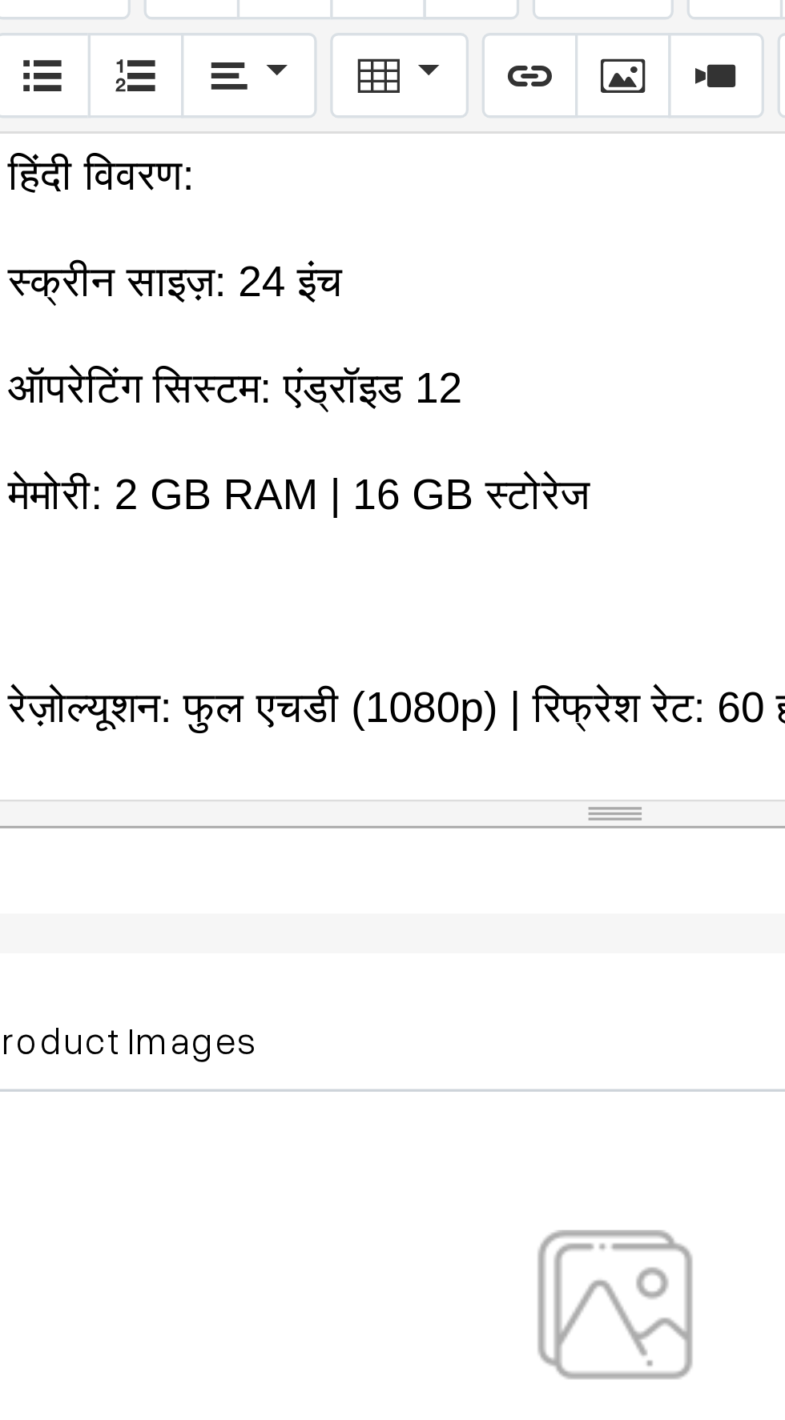
scroll to position [468, 0]
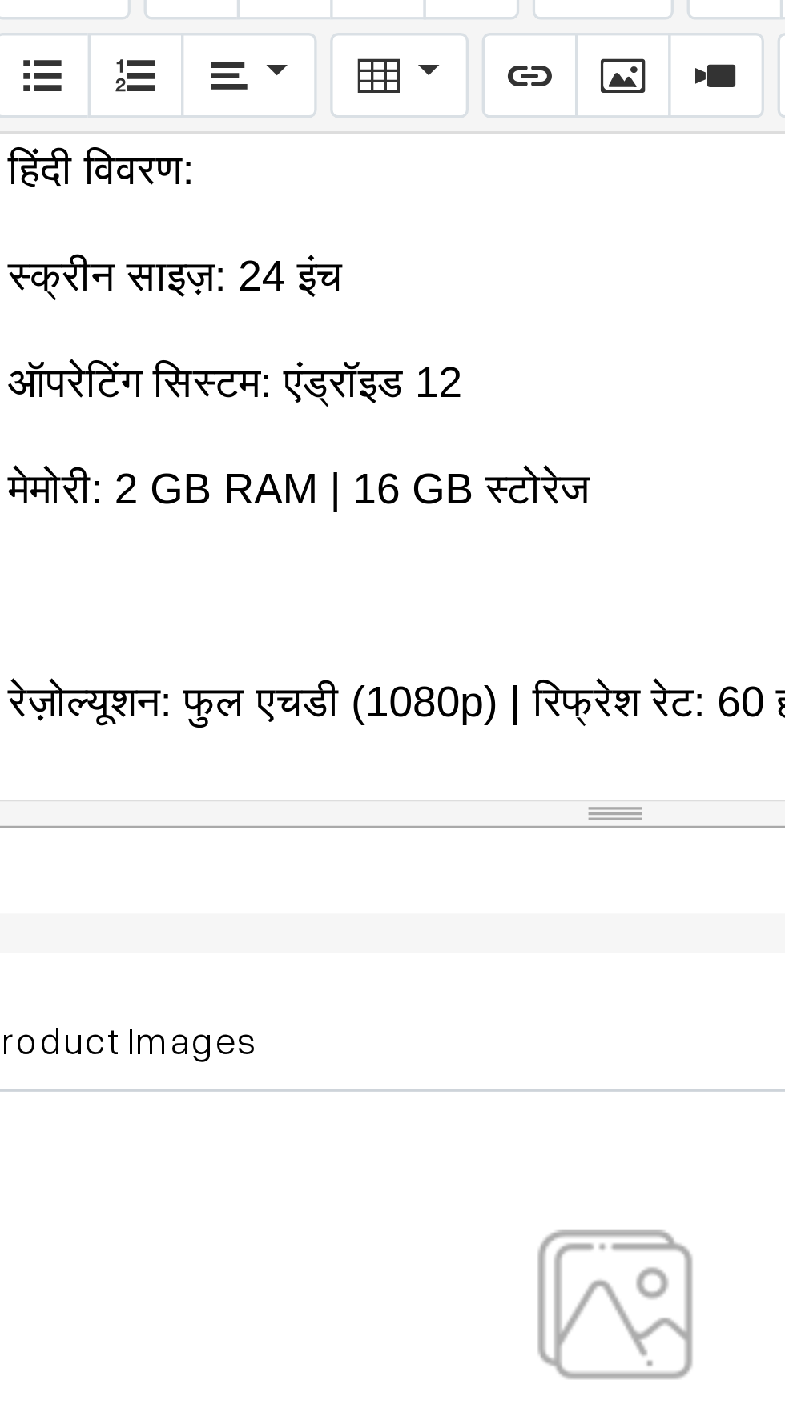
click at [273, 596] on p at bounding box center [426, 602] width 366 height 19
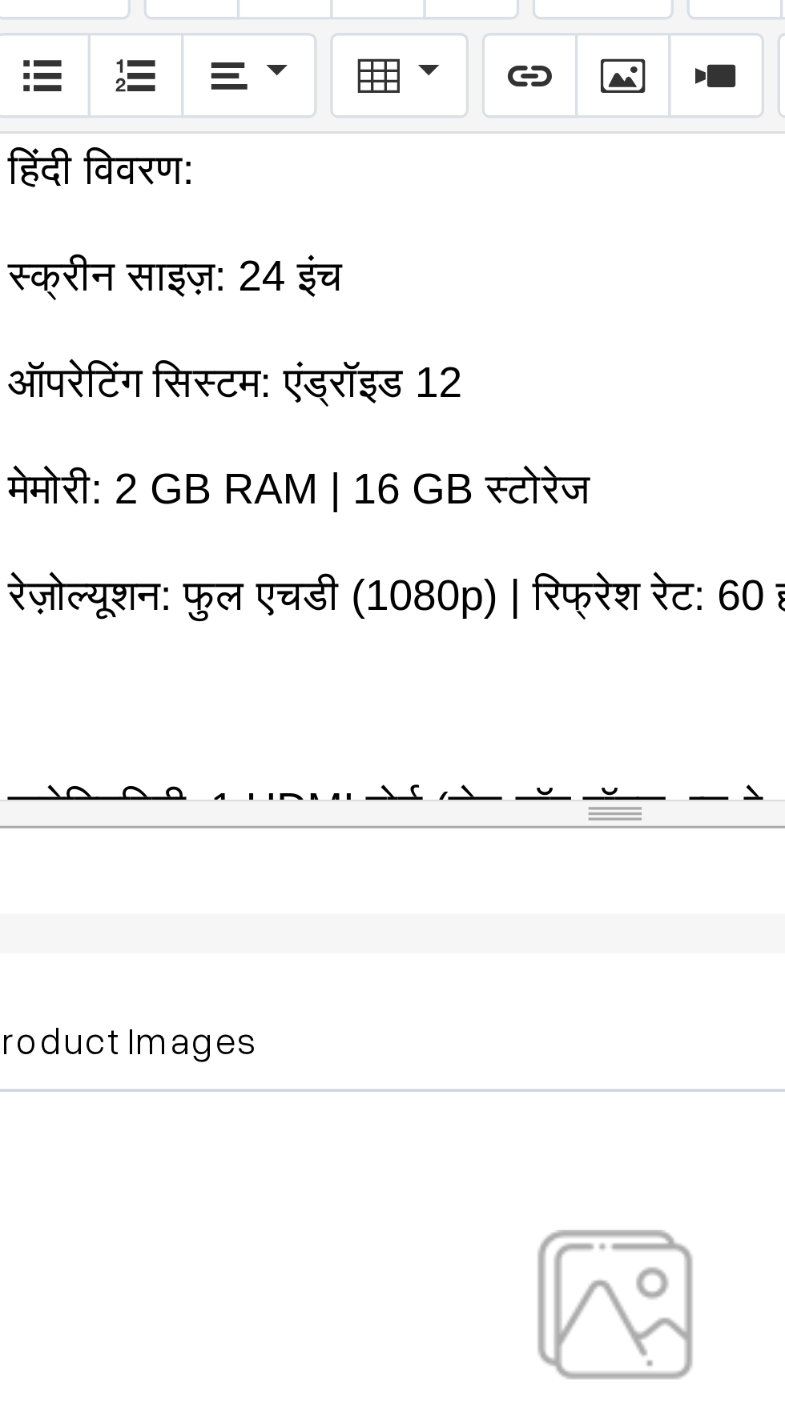
click at [275, 628] on p at bounding box center [426, 634] width 366 height 19
